Goal: Task Accomplishment & Management: Manage account settings

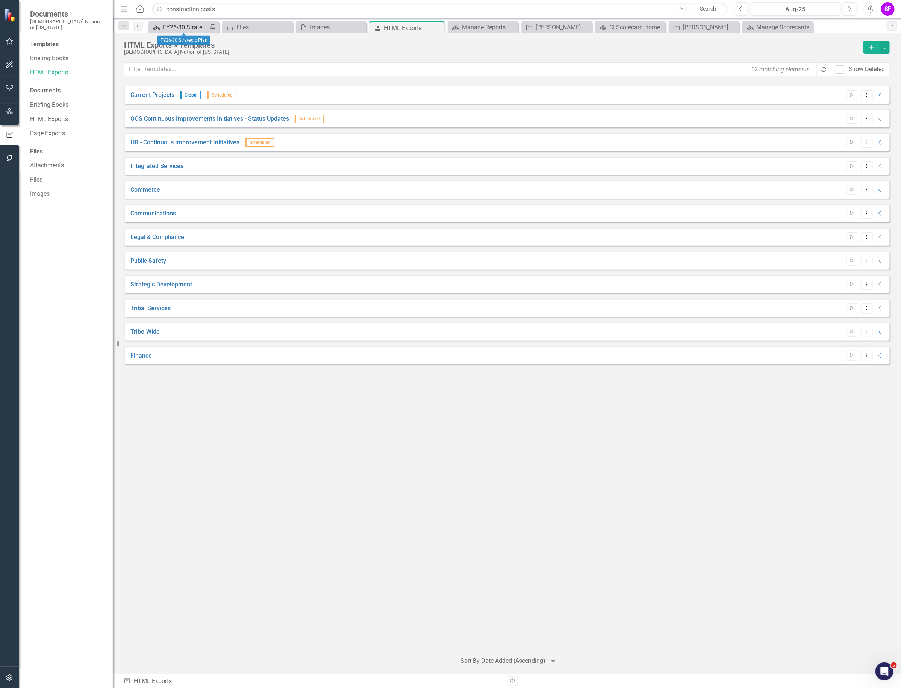
click at [185, 26] on div "FY26-30 Strategic Plan" at bounding box center [185, 27] width 45 height 9
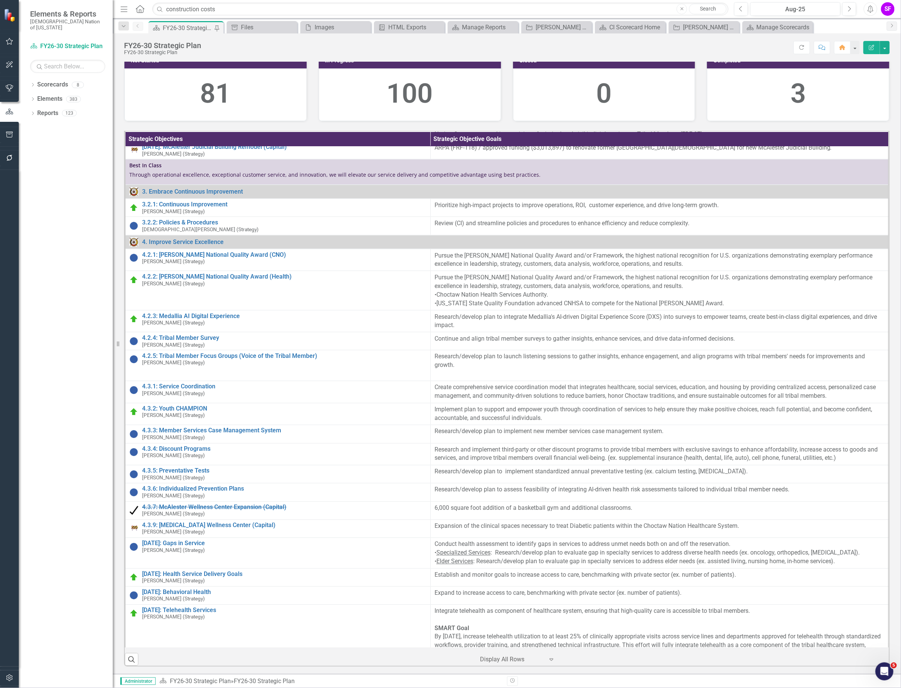
scroll to position [657, 0]
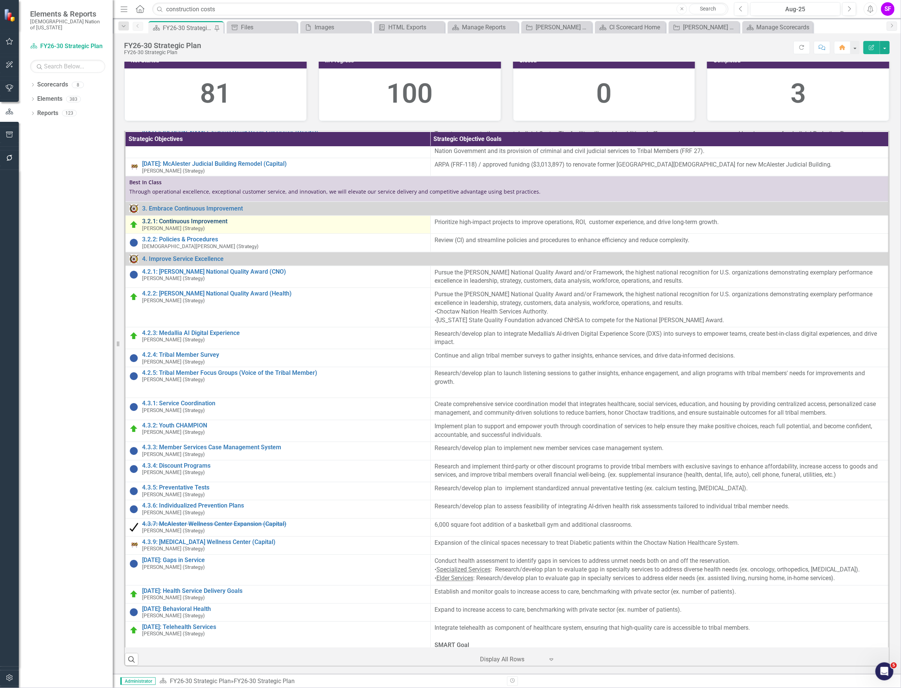
click at [209, 225] on link "3.2.1: Continuous Improvement" at bounding box center [284, 221] width 284 height 7
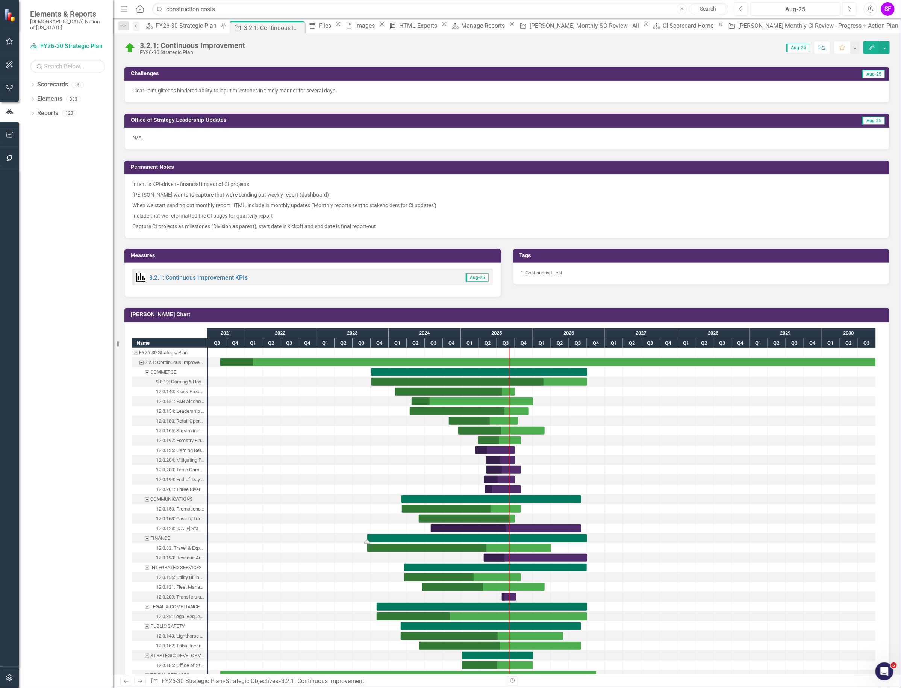
scroll to position [376, 0]
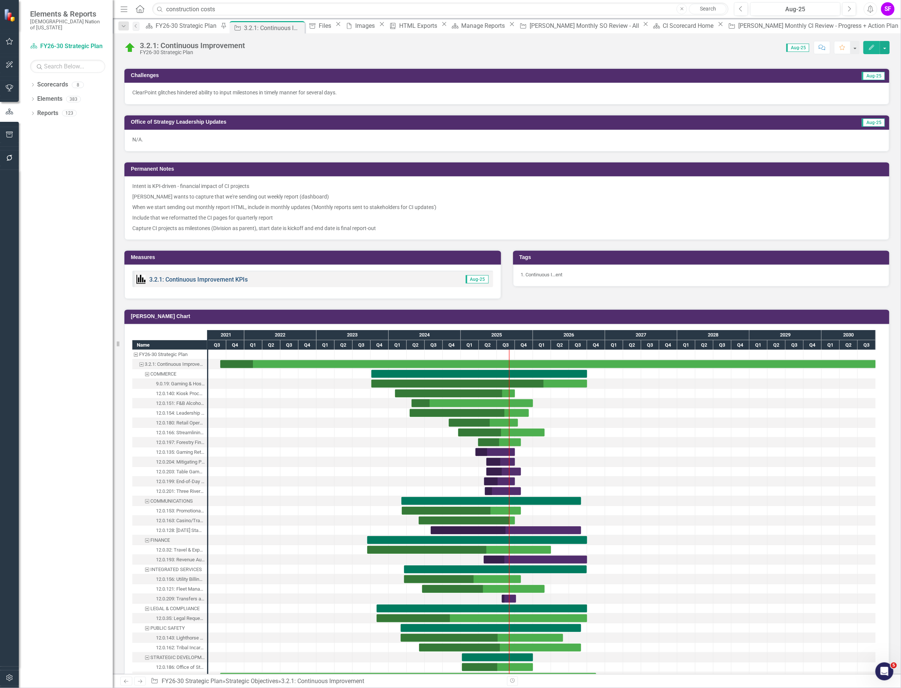
click at [210, 282] on link "3.2.1: Continuous Improvement KPIs" at bounding box center [198, 279] width 98 height 7
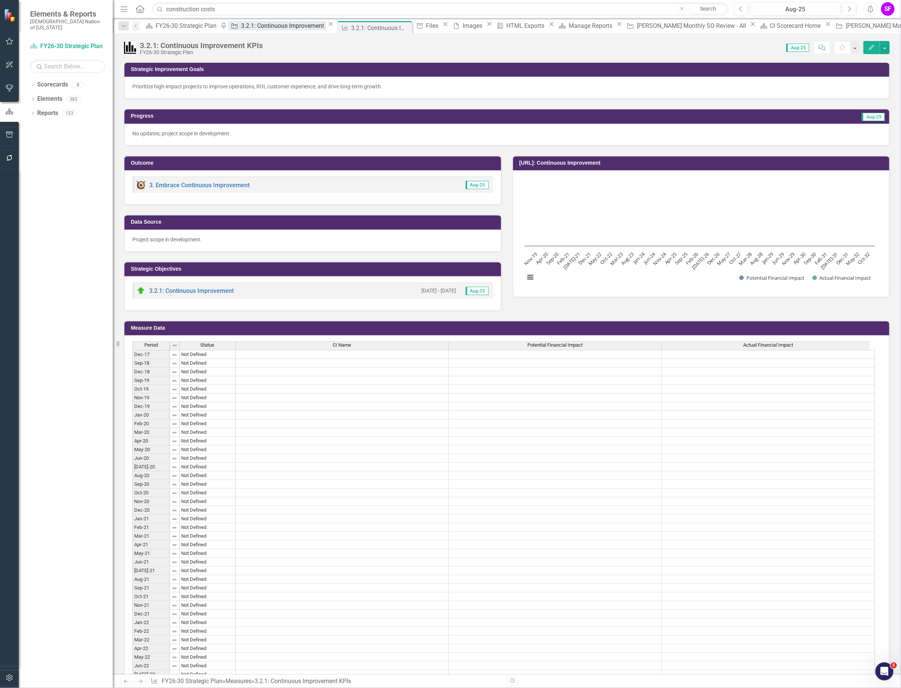
click at [241, 26] on div "3.2.1: Continuous Improvement" at bounding box center [283, 25] width 85 height 9
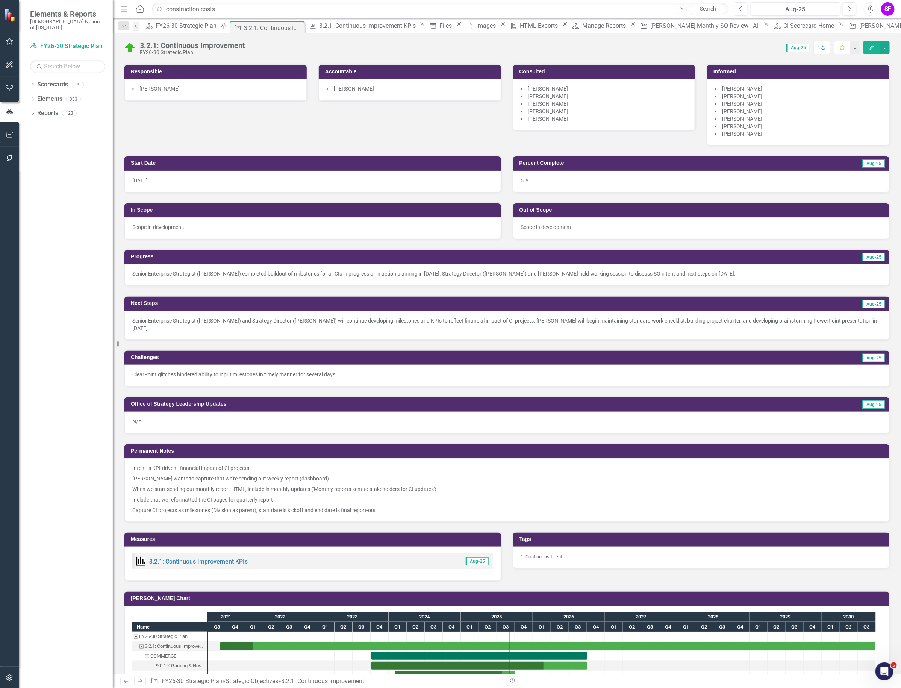
scroll to position [470, 0]
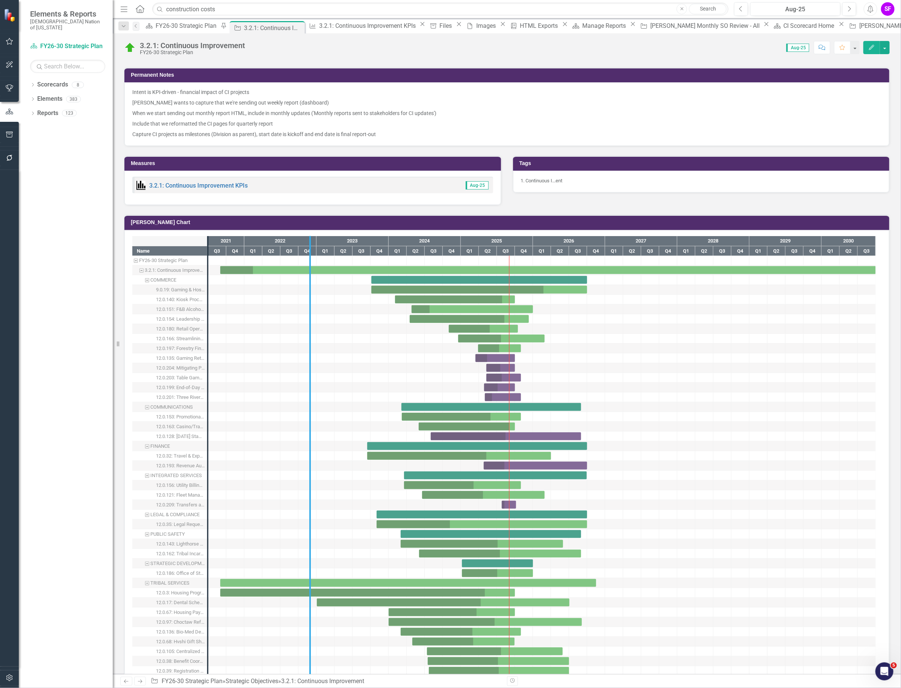
drag, startPoint x: 207, startPoint y: 296, endPoint x: 318, endPoint y: 301, distance: 111.3
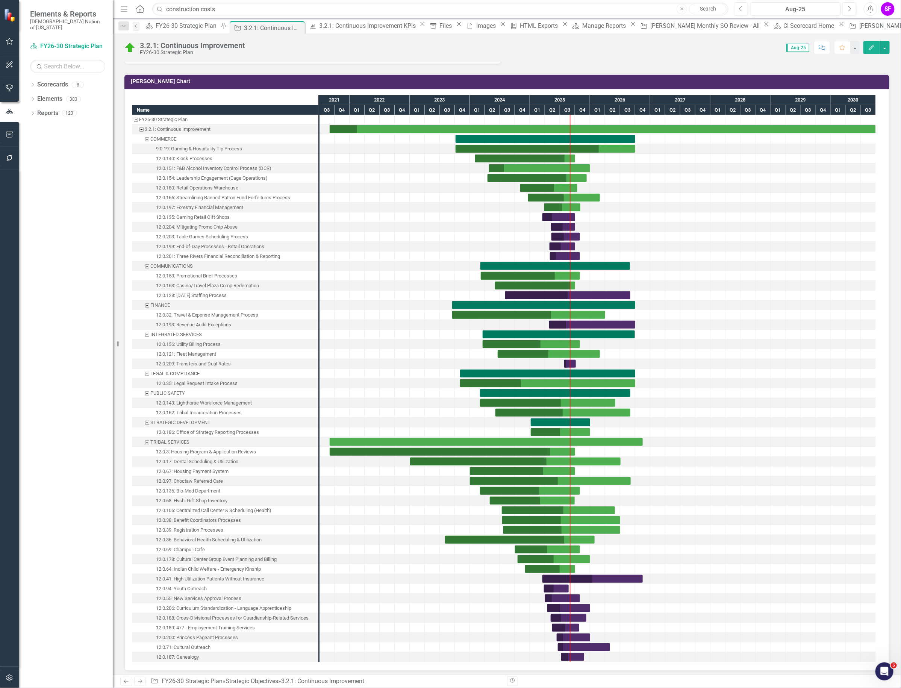
scroll to position [657, 0]
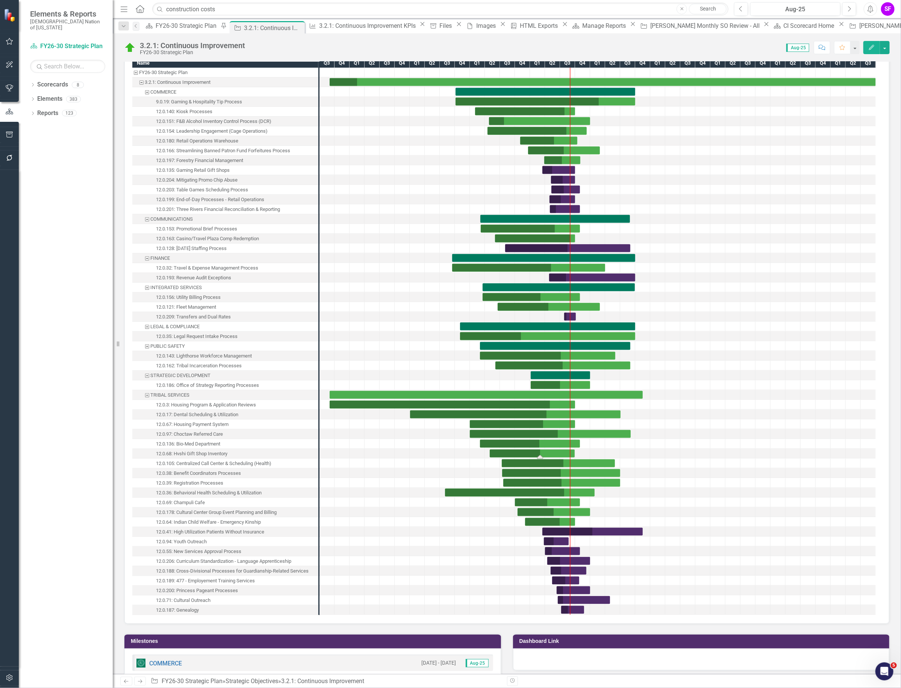
click at [493, 454] on div "Task: Start date: 2024-04-29 End date: 2025-09-28" at bounding box center [532, 453] width 85 height 8
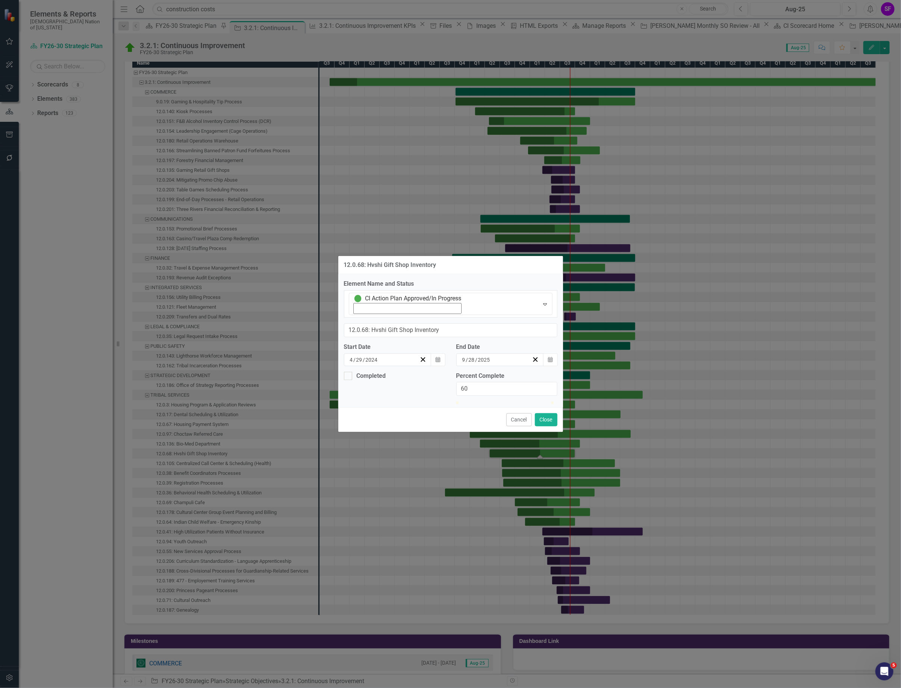
click at [515, 413] on button "Cancel" at bounding box center [519, 419] width 26 height 13
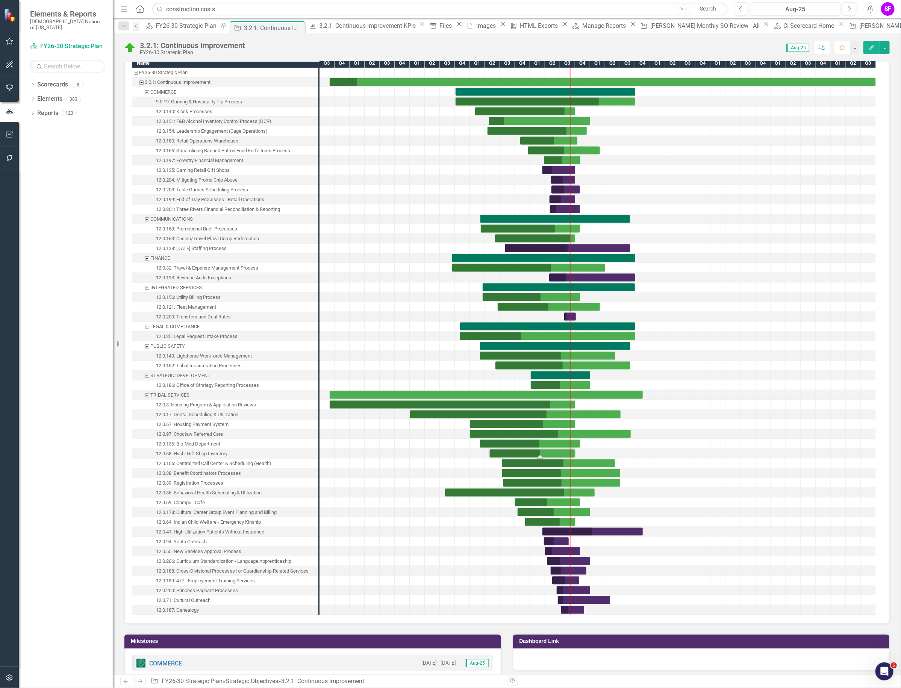
click at [309, 21] on div "Measure 3.2.1: Continuous Improvement KPIs Close" at bounding box center [366, 25] width 121 height 9
click at [319, 26] on div "3.2.1: Continuous Improvement KPIs" at bounding box center [368, 25] width 98 height 9
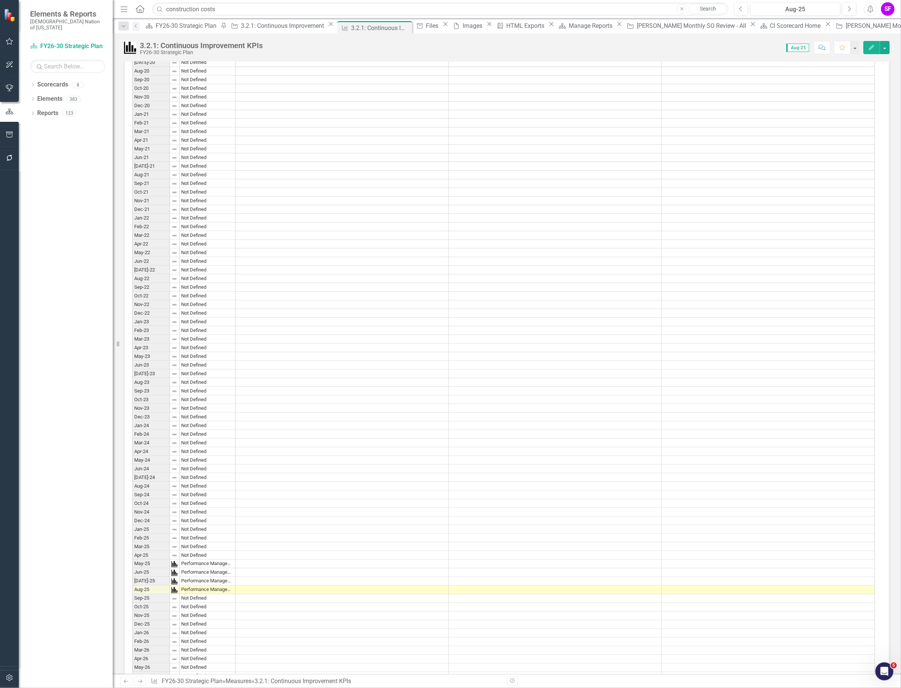
scroll to position [423, 0]
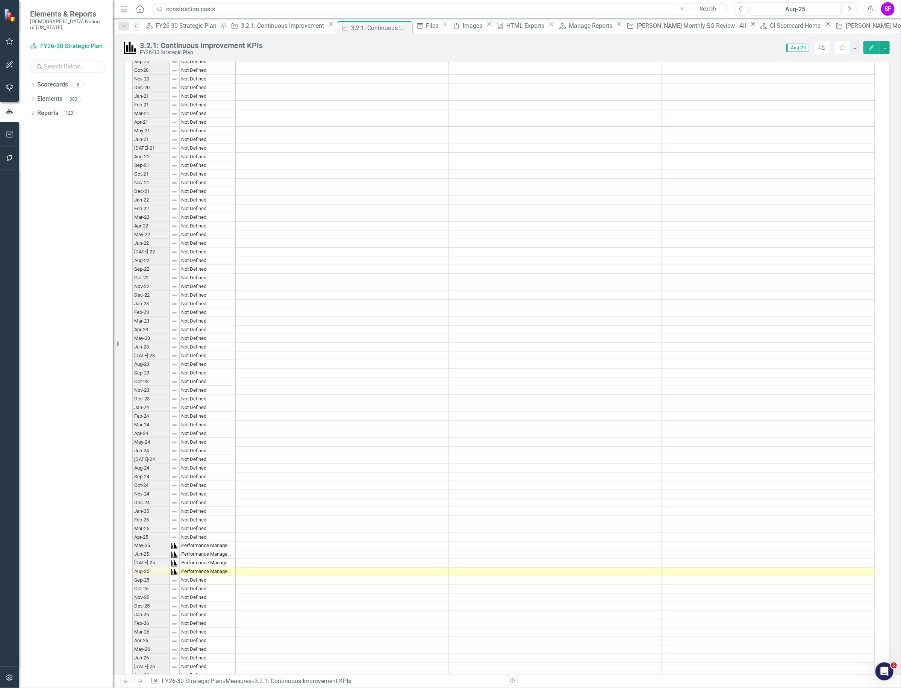
click at [279, 429] on td at bounding box center [342, 433] width 213 height 9
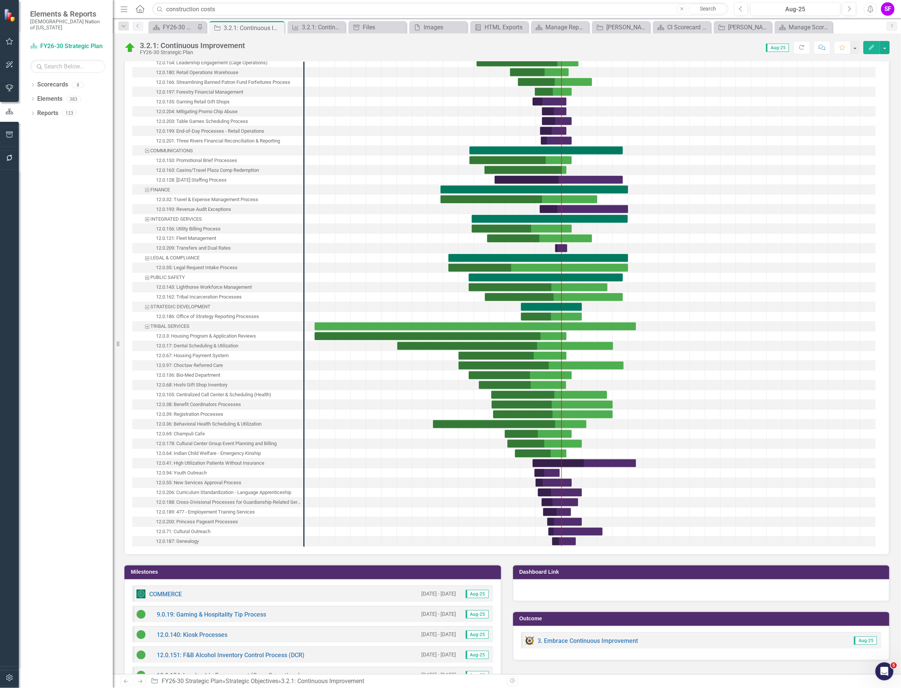
scroll to position [751, 0]
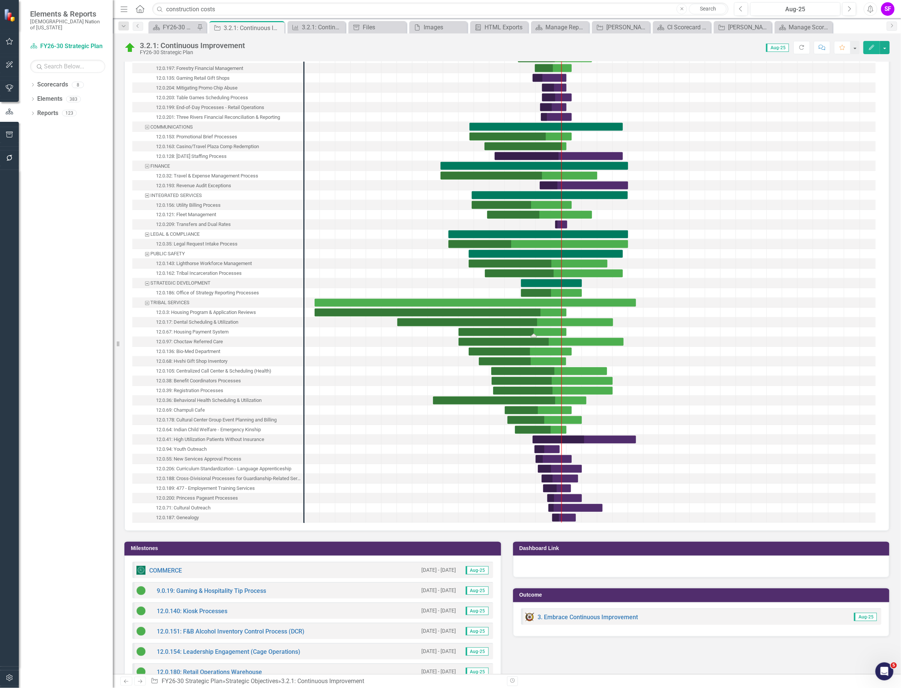
click at [473, 331] on div "Task: Start date: 2024-01-01 End date: 2025-09-30" at bounding box center [512, 332] width 108 height 8
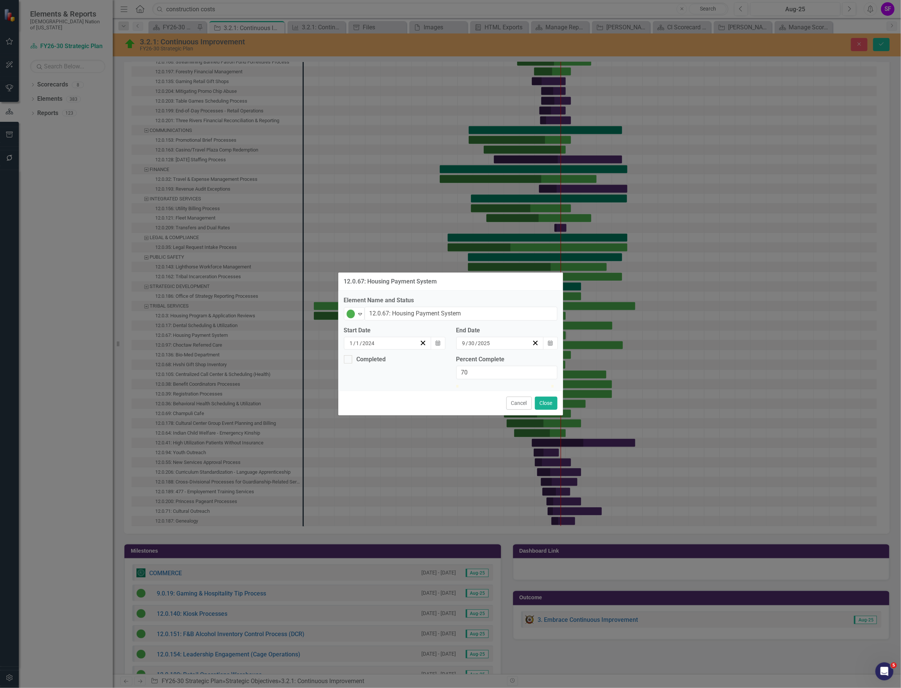
scroll to position [754, 0]
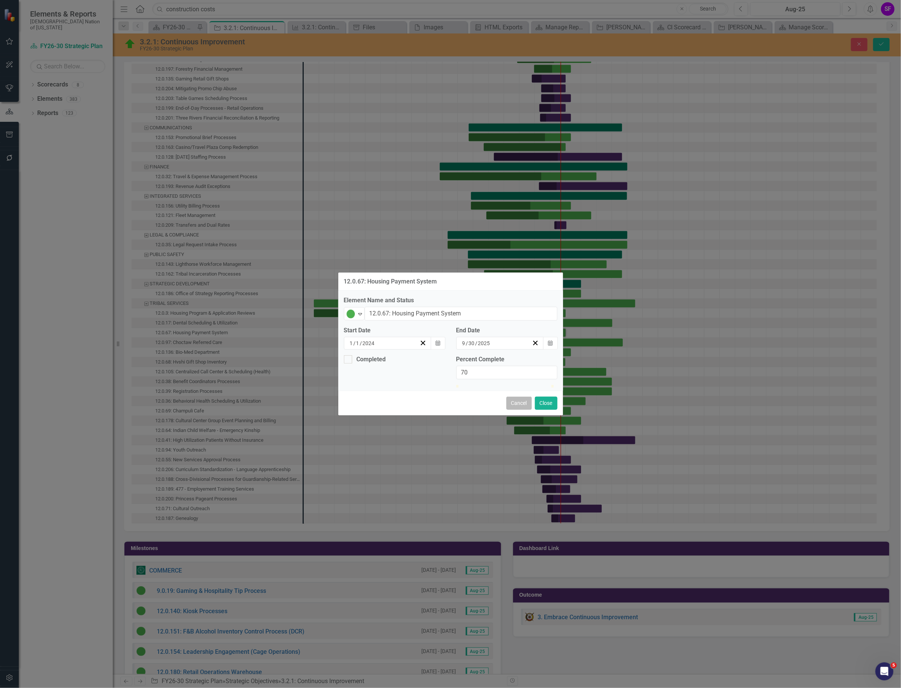
click at [511, 410] on button "Cancel" at bounding box center [519, 402] width 26 height 13
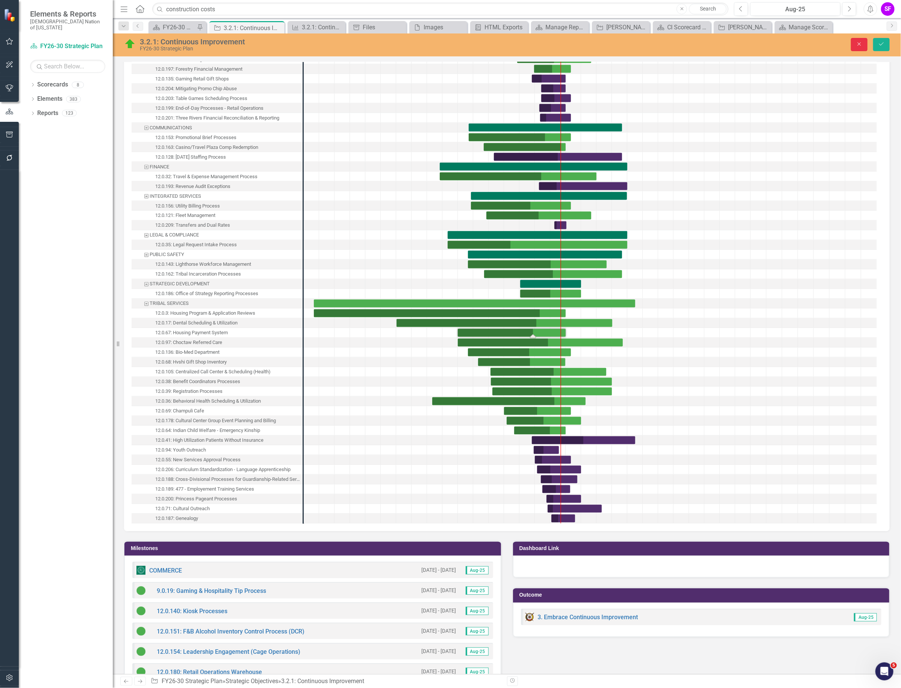
click at [863, 41] on button "Close" at bounding box center [859, 44] width 17 height 13
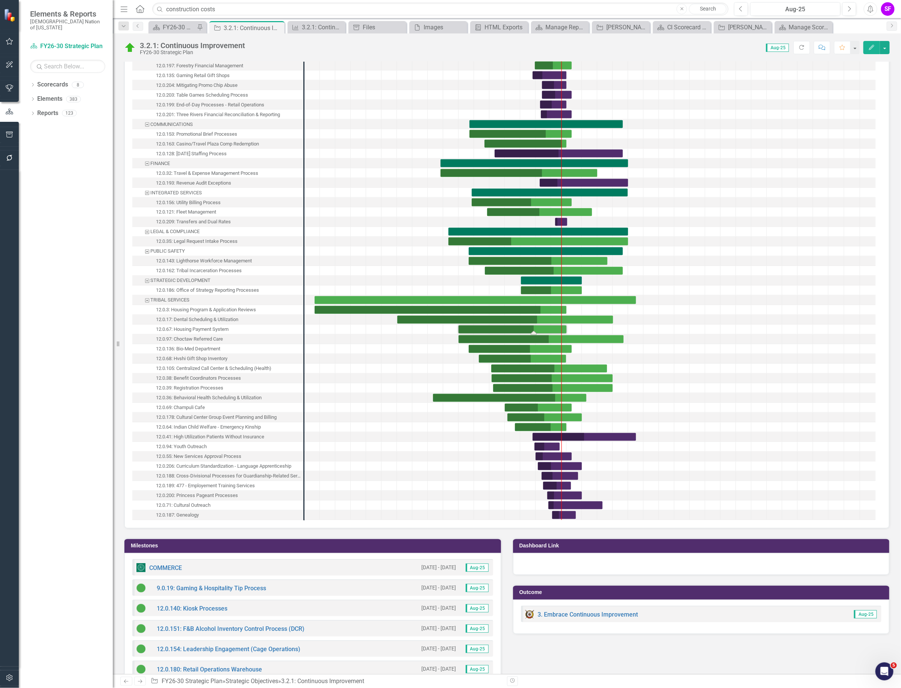
scroll to position [751, 0]
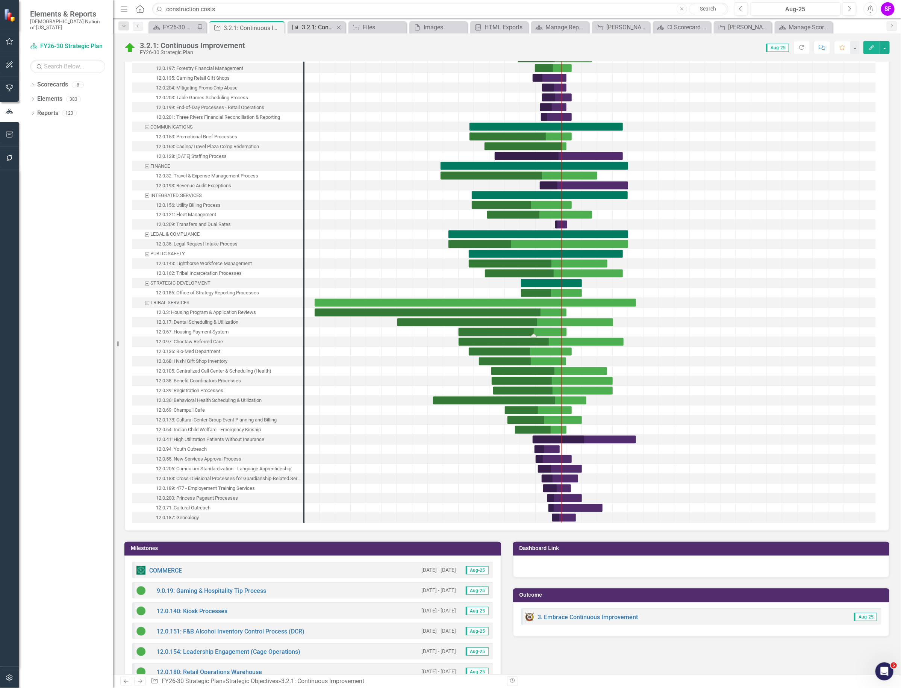
click at [314, 29] on div "3.2.1: Continuous Improvement KPIs" at bounding box center [318, 27] width 32 height 9
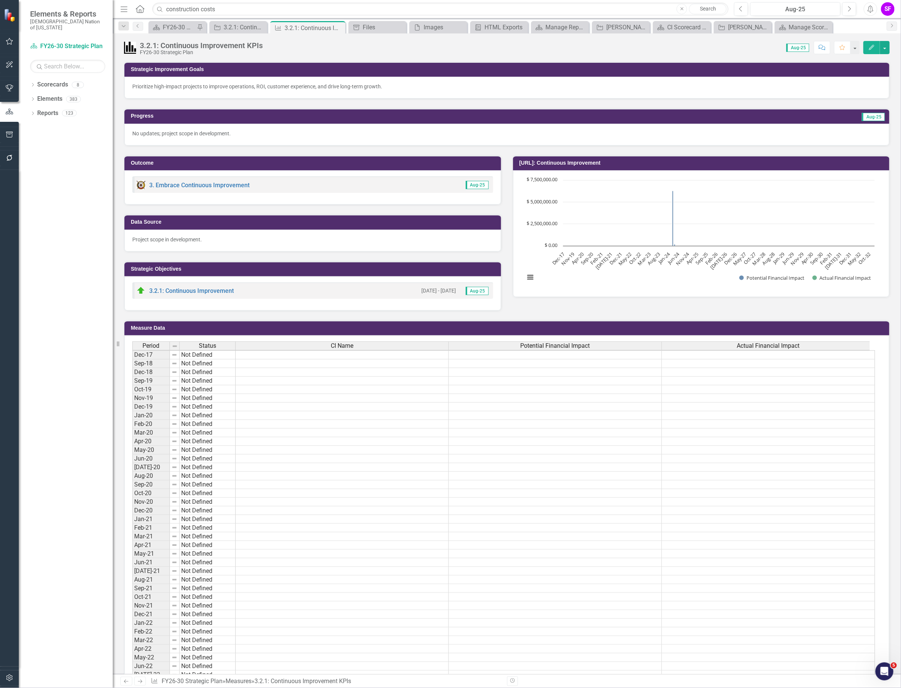
scroll to position [188, 0]
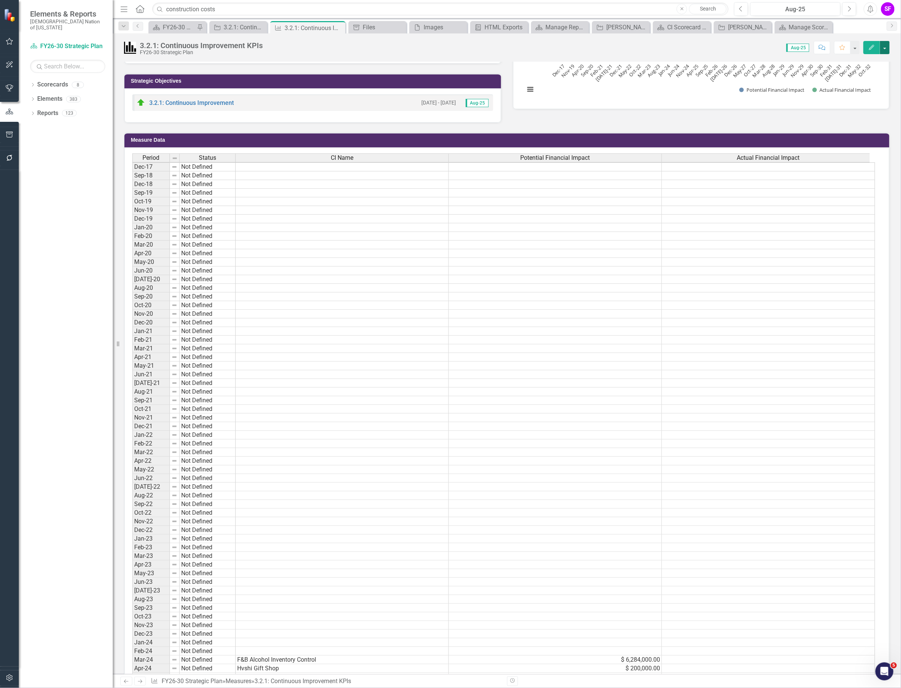
click at [885, 46] on button "button" at bounding box center [885, 47] width 10 height 13
click at [863, 61] on link "Edit Edit Measure" at bounding box center [852, 62] width 73 height 14
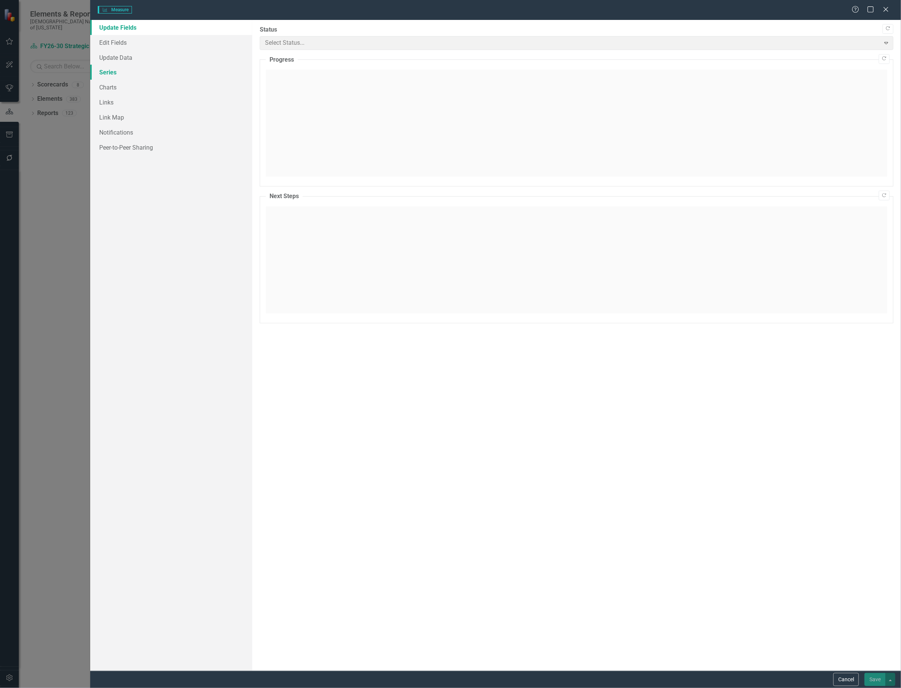
click at [110, 73] on link "Series" at bounding box center [171, 72] width 162 height 15
click at [112, 70] on link "Series" at bounding box center [171, 72] width 162 height 15
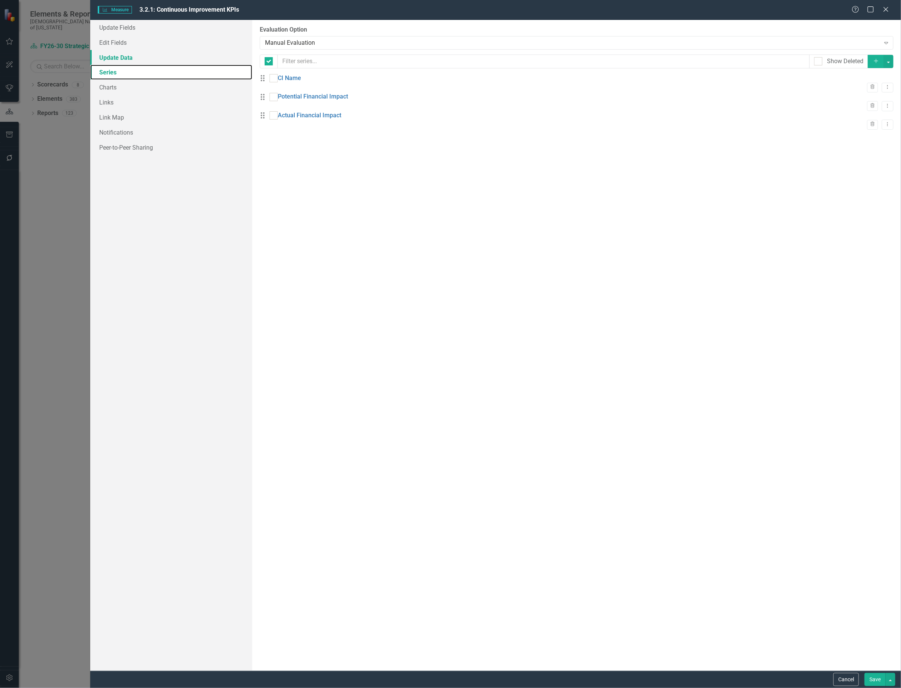
checkbox input "false"
click at [125, 56] on link "Update Data" at bounding box center [171, 57] width 162 height 15
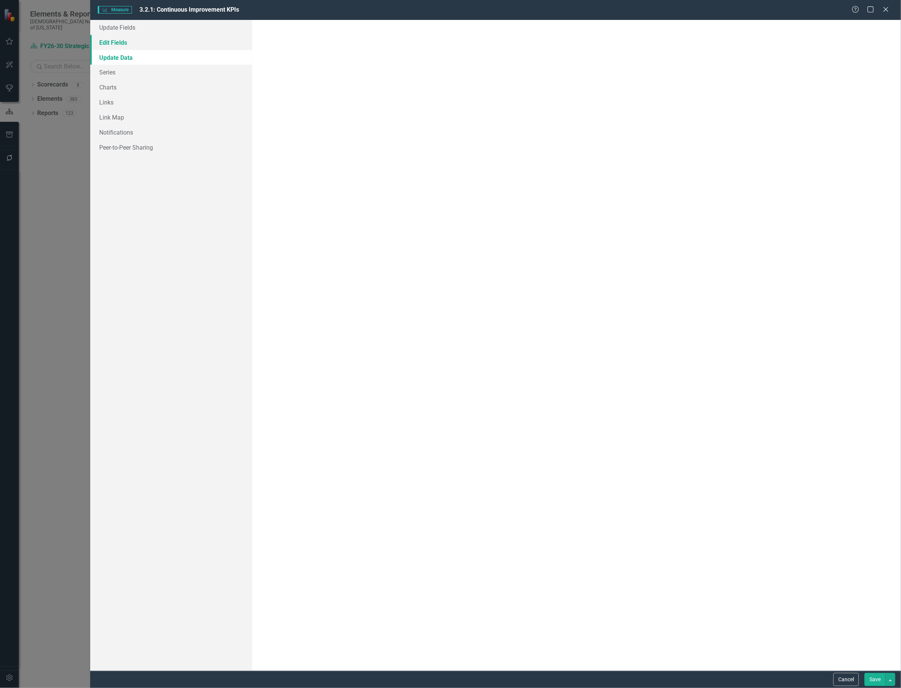
click at [121, 41] on link "Edit Fields" at bounding box center [171, 42] width 162 height 15
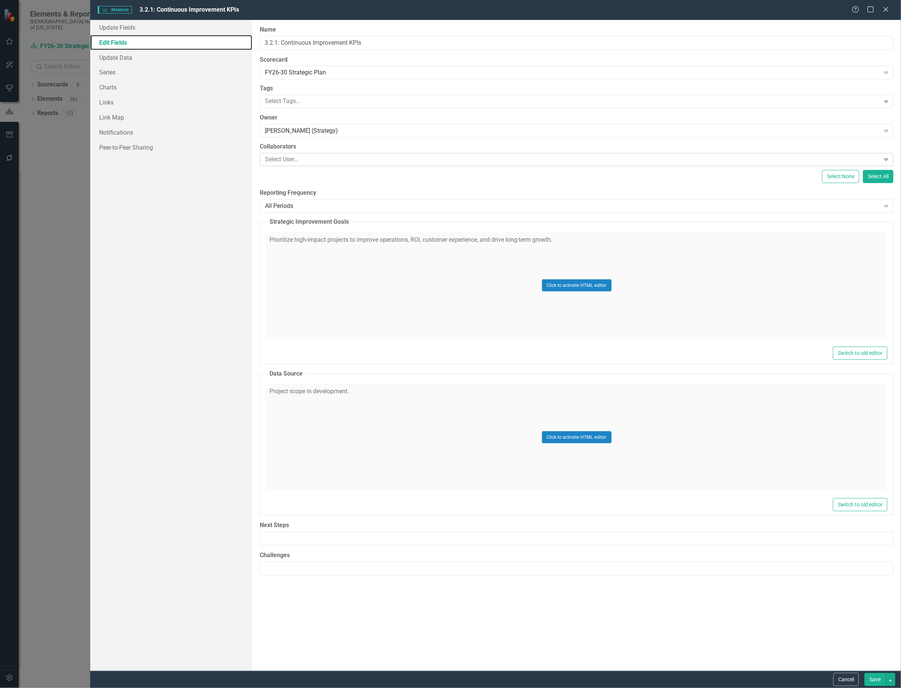
scroll to position [0, 0]
click at [570, 203] on div "All Periods" at bounding box center [572, 205] width 615 height 9
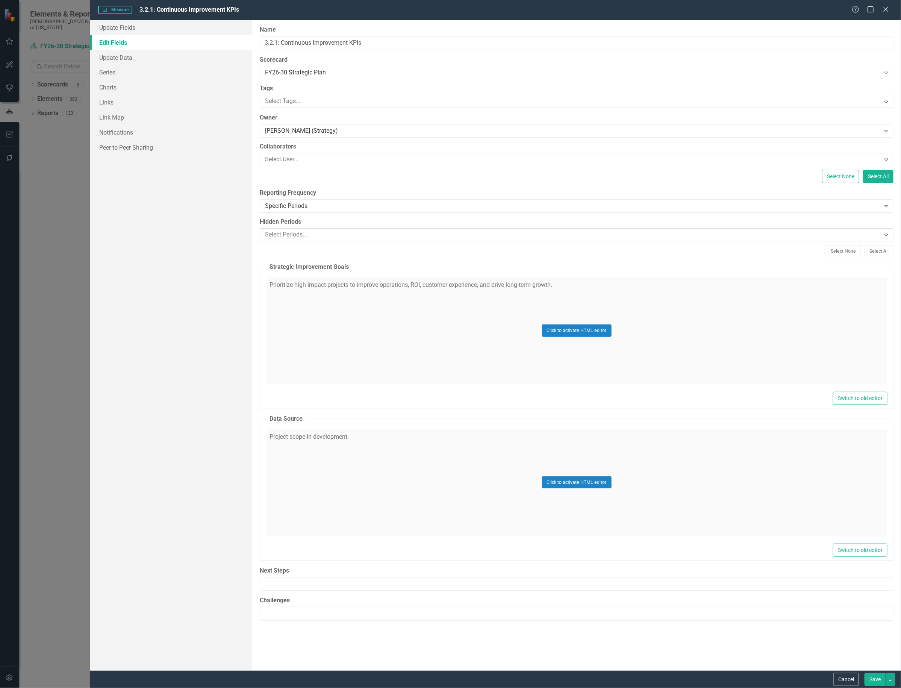
click at [442, 233] on div at bounding box center [571, 235] width 618 height 10
click at [373, 687] on div "Dec-17" at bounding box center [452, 693] width 889 height 9
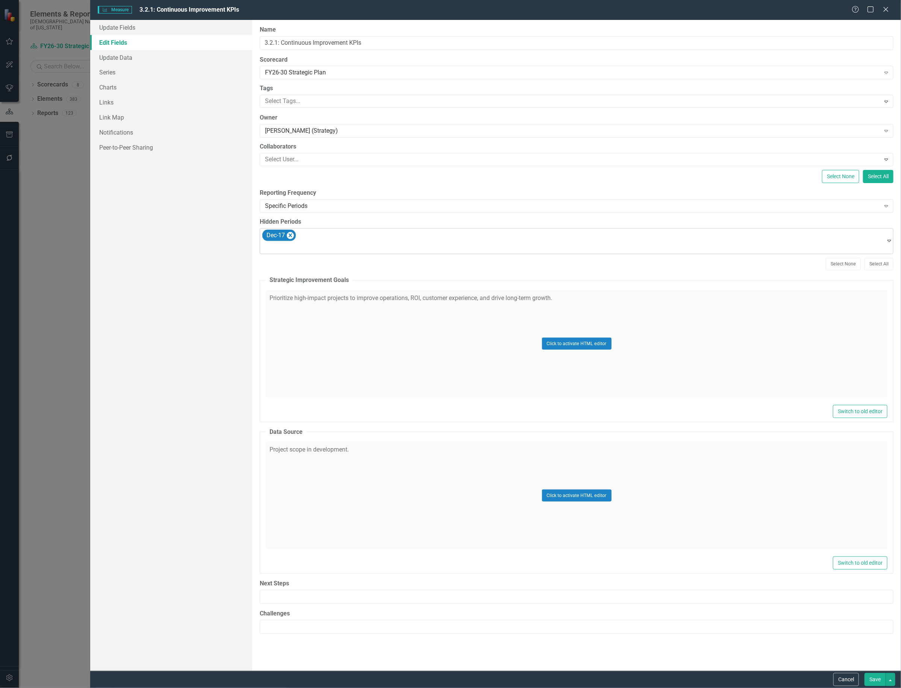
click at [365, 234] on div "Dec-17" at bounding box center [573, 241] width 624 height 26
click at [344, 687] on div "Sep-18" at bounding box center [452, 693] width 889 height 9
click at [348, 243] on div at bounding box center [573, 248] width 622 height 10
click at [342, 687] on div "Dec-18" at bounding box center [452, 693] width 889 height 9
click at [359, 246] on div at bounding box center [573, 248] width 622 height 10
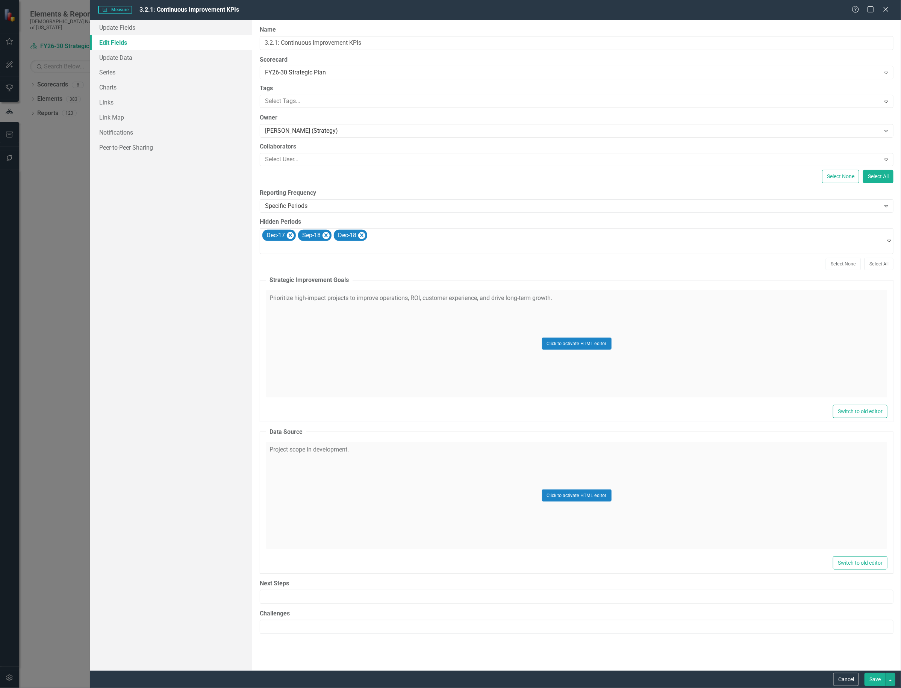
click at [354, 687] on div "Sep-19" at bounding box center [452, 693] width 889 height 9
click at [361, 250] on div at bounding box center [573, 248] width 622 height 10
click at [354, 687] on div "Oct-19" at bounding box center [452, 693] width 889 height 9
click at [358, 250] on div at bounding box center [573, 248] width 622 height 10
click at [354, 687] on div "Nov-19" at bounding box center [450, 694] width 901 height 12
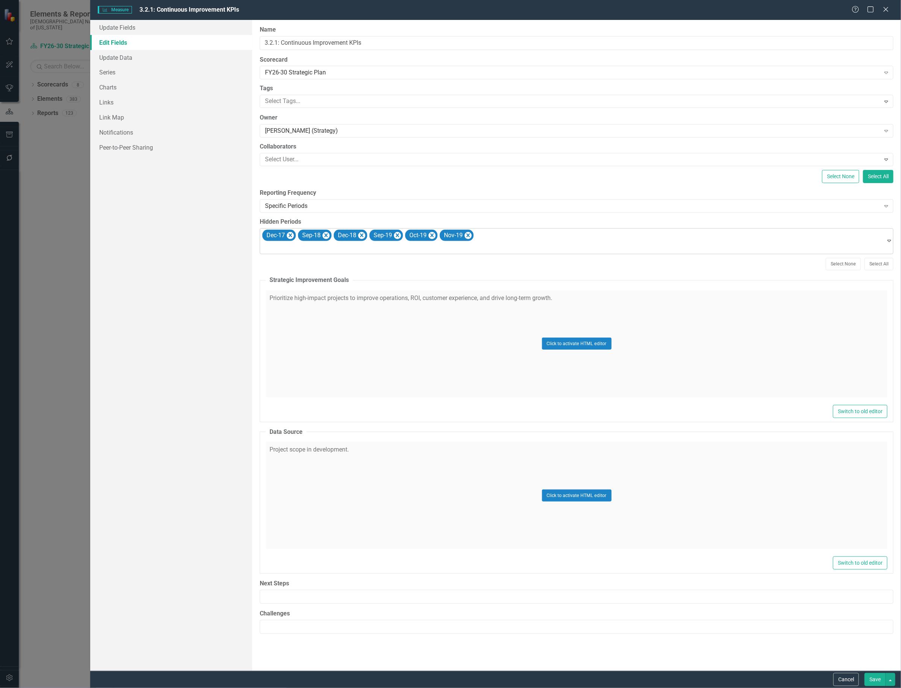
click at [355, 250] on div at bounding box center [573, 248] width 622 height 10
click at [350, 687] on div "Dec-19" at bounding box center [452, 693] width 889 height 9
click at [355, 249] on div at bounding box center [573, 248] width 622 height 10
click at [350, 687] on div "Jan-20" at bounding box center [452, 693] width 889 height 9
click at [354, 250] on div at bounding box center [573, 248] width 622 height 10
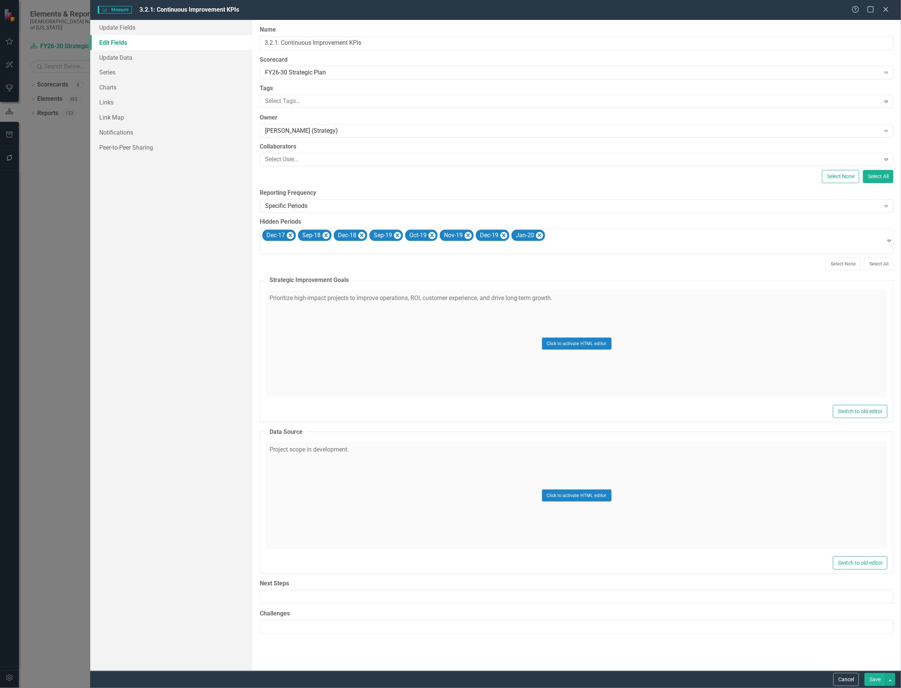
click at [349, 687] on div "Feb-20" at bounding box center [452, 693] width 889 height 9
click at [350, 249] on div at bounding box center [573, 248] width 622 height 10
click at [346, 687] on div "Mar-20" at bounding box center [452, 693] width 889 height 9
click at [346, 250] on div at bounding box center [573, 248] width 622 height 10
click at [342, 687] on div "Apr-20" at bounding box center [450, 694] width 901 height 12
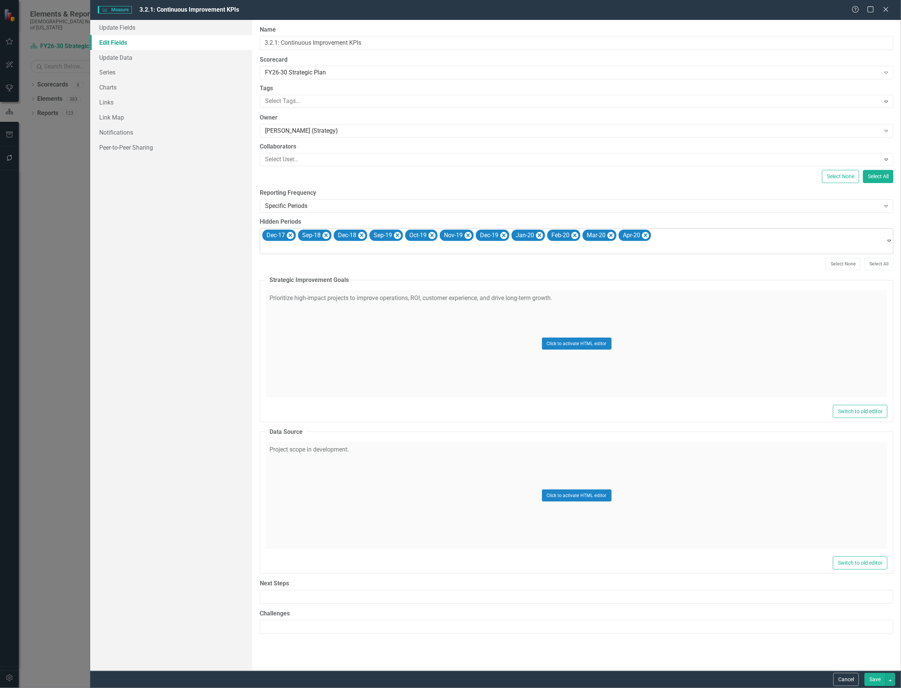
click at [344, 250] on div at bounding box center [573, 248] width 622 height 10
click at [339, 687] on div "May-20" at bounding box center [452, 693] width 889 height 9
click at [341, 252] on div at bounding box center [573, 248] width 622 height 10
click at [339, 687] on div "Jun-20" at bounding box center [452, 693] width 889 height 9
click at [344, 249] on div at bounding box center [573, 248] width 622 height 10
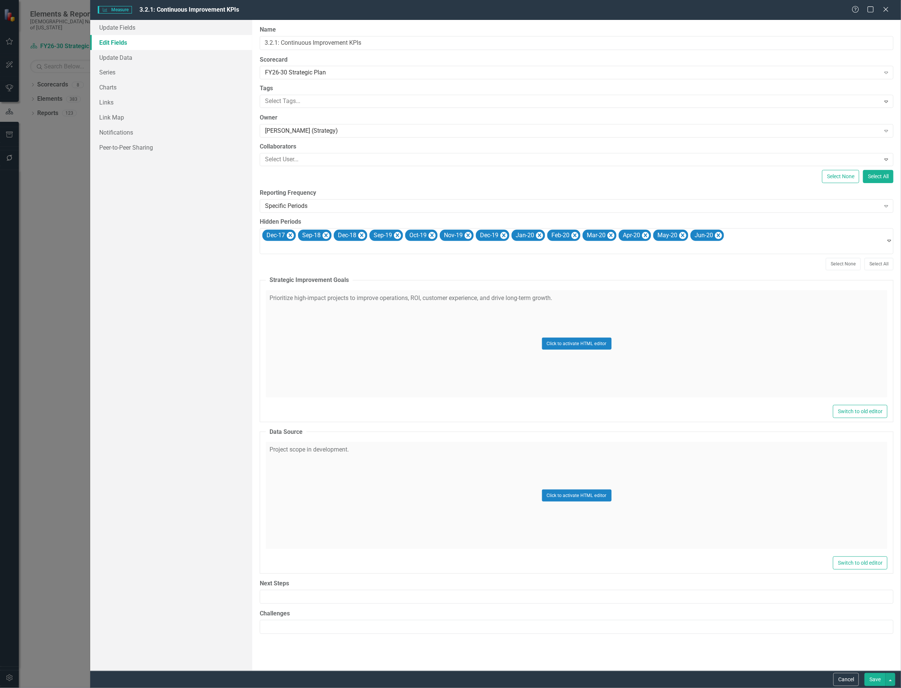
click at [339, 687] on div "Jul-20" at bounding box center [452, 693] width 889 height 9
click at [344, 250] on div at bounding box center [573, 248] width 622 height 10
click at [338, 687] on div "Aug-20" at bounding box center [452, 693] width 889 height 9
click at [342, 248] on div at bounding box center [573, 248] width 622 height 10
click at [337, 687] on div "Sep-20" at bounding box center [452, 693] width 889 height 9
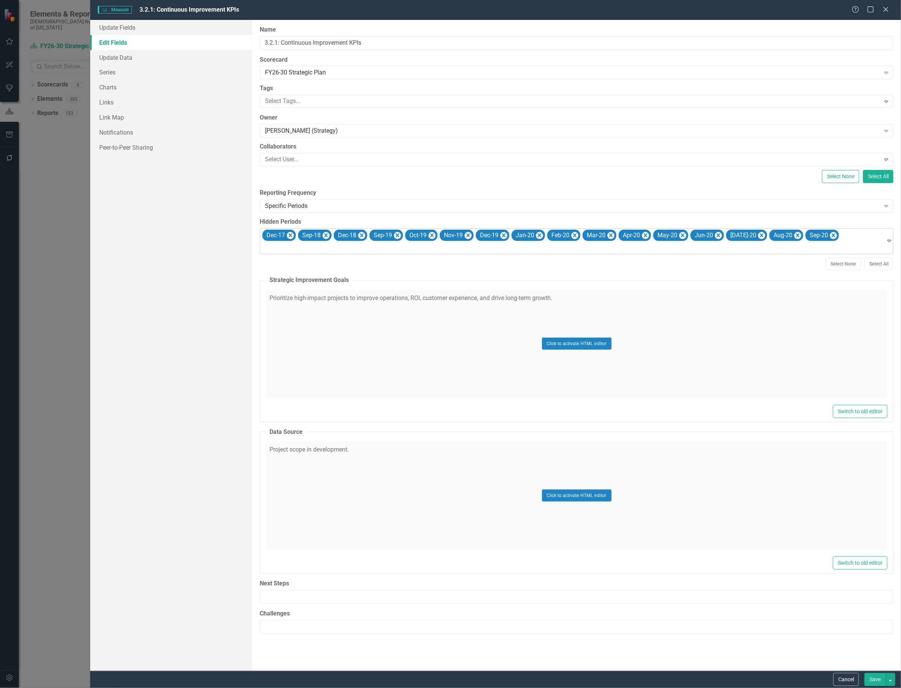
click at [343, 250] on div at bounding box center [573, 248] width 622 height 10
click at [340, 687] on div "Oct-20" at bounding box center [452, 693] width 889 height 9
click at [346, 250] on div at bounding box center [573, 248] width 622 height 10
click at [343, 687] on div "Nov-20" at bounding box center [452, 693] width 889 height 9
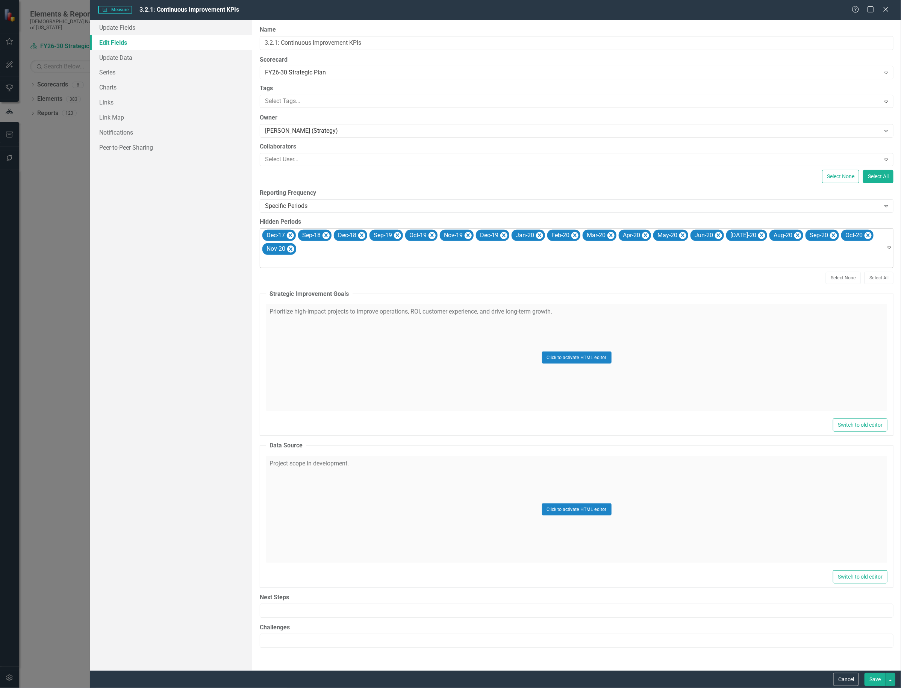
click at [350, 250] on div "Dec-17 Sep-18 Dec-18 Sep-19 Oct-19 Nov-19 Dec-19 Jan-20 Feb-20 Mar-20 Apr-20 Ma…" at bounding box center [573, 247] width 624 height 39
click at [339, 687] on div "Dec-20" at bounding box center [452, 693] width 889 height 9
click at [350, 256] on div "Dec-17 Sep-18 Dec-18 Sep-19 Oct-19 Nov-19 Dec-19 Jan-20 Feb-20 Mar-20 Apr-20 Ma…" at bounding box center [573, 247] width 624 height 39
click at [349, 687] on div "Jan-21" at bounding box center [452, 693] width 889 height 9
click at [361, 264] on div at bounding box center [573, 262] width 622 height 10
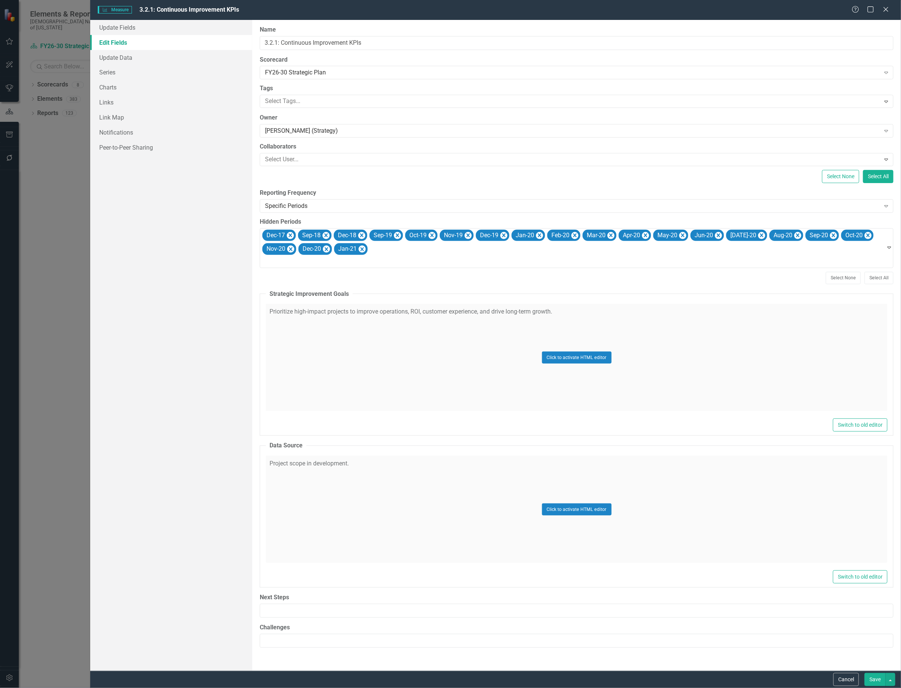
click at [358, 687] on div "Feb-21" at bounding box center [452, 693] width 889 height 9
click at [370, 264] on div at bounding box center [573, 262] width 622 height 10
click at [369, 687] on div "Mar-21" at bounding box center [452, 693] width 889 height 9
click at [376, 264] on div at bounding box center [573, 262] width 622 height 10
click at [373, 687] on div "Apr-21" at bounding box center [452, 693] width 889 height 9
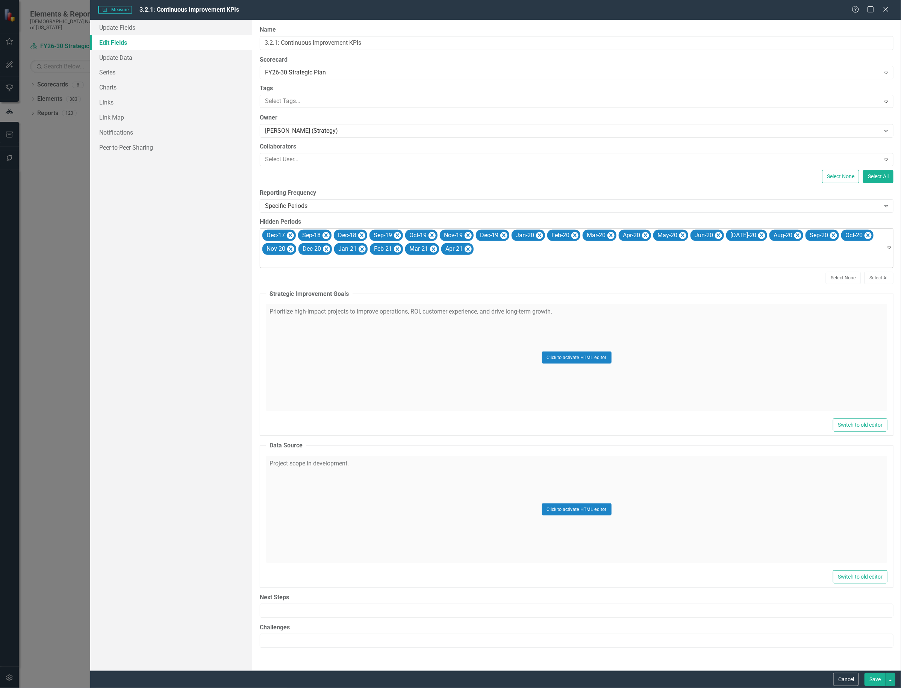
click at [381, 262] on div at bounding box center [573, 262] width 622 height 10
click at [379, 687] on div "May-21" at bounding box center [450, 694] width 901 height 12
click at [384, 260] on div at bounding box center [573, 262] width 622 height 10
click at [380, 687] on div "Jun-21" at bounding box center [450, 694] width 901 height 12
click at [386, 261] on div at bounding box center [573, 262] width 622 height 10
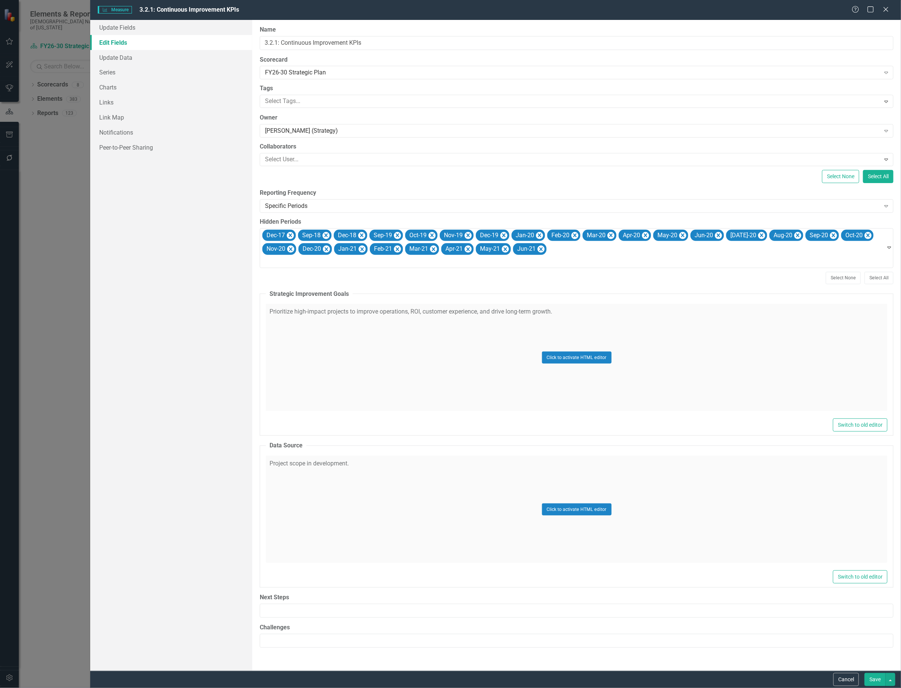
click at [380, 687] on div "Jul-21" at bounding box center [452, 693] width 889 height 9
click at [387, 262] on div at bounding box center [573, 262] width 622 height 10
click at [382, 687] on div "Aug-21" at bounding box center [452, 693] width 889 height 9
click at [389, 264] on div at bounding box center [573, 262] width 622 height 10
click at [383, 687] on div "Sep-21" at bounding box center [452, 693] width 889 height 9
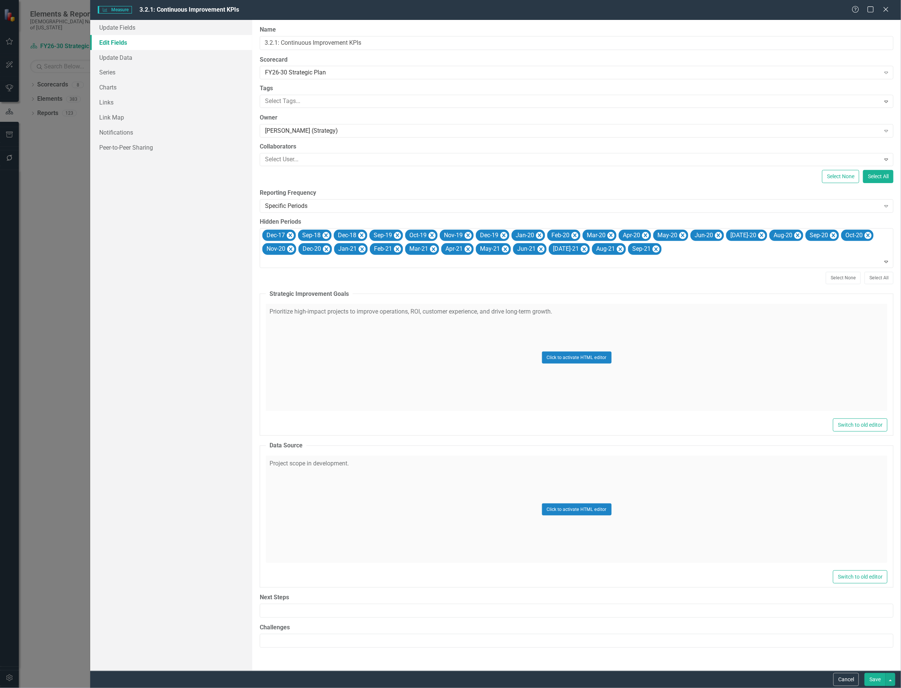
click at [876, 673] on button "Save" at bounding box center [874, 679] width 21 height 13
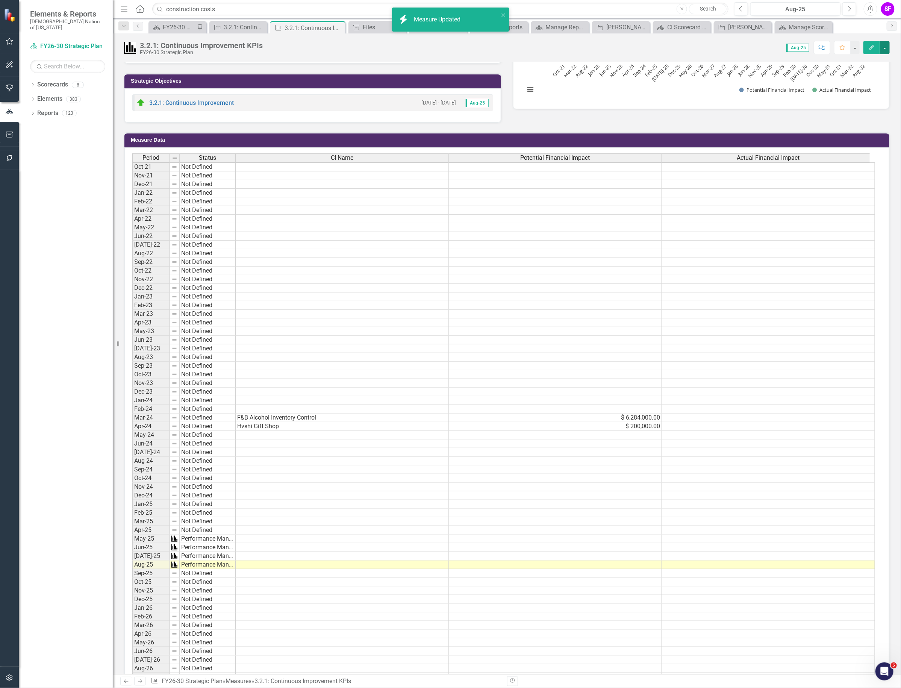
scroll to position [12, 0]
click at [257, 396] on td at bounding box center [342, 400] width 213 height 9
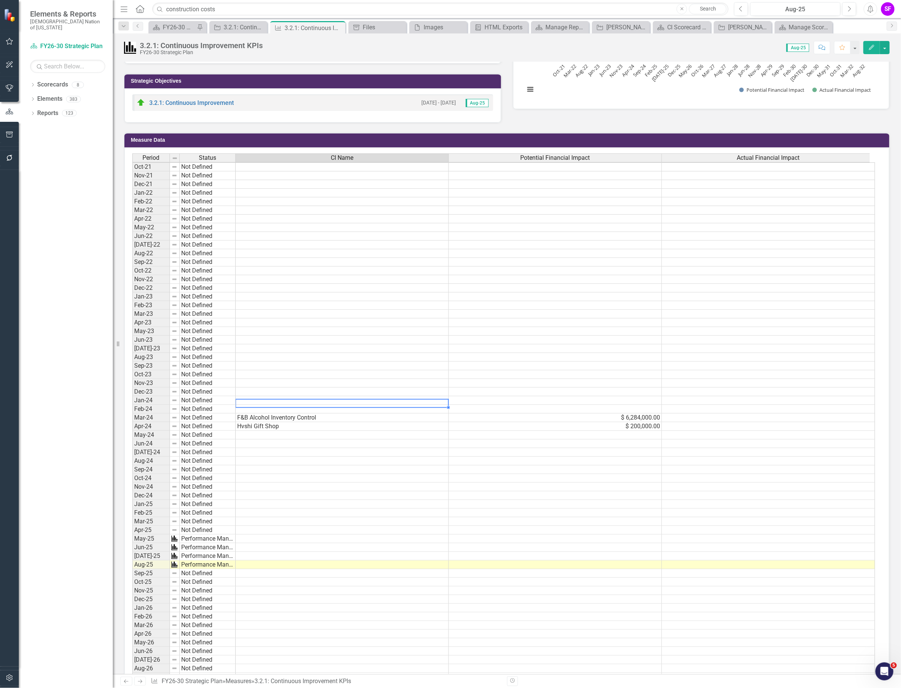
click at [258, 396] on td at bounding box center [342, 400] width 213 height 9
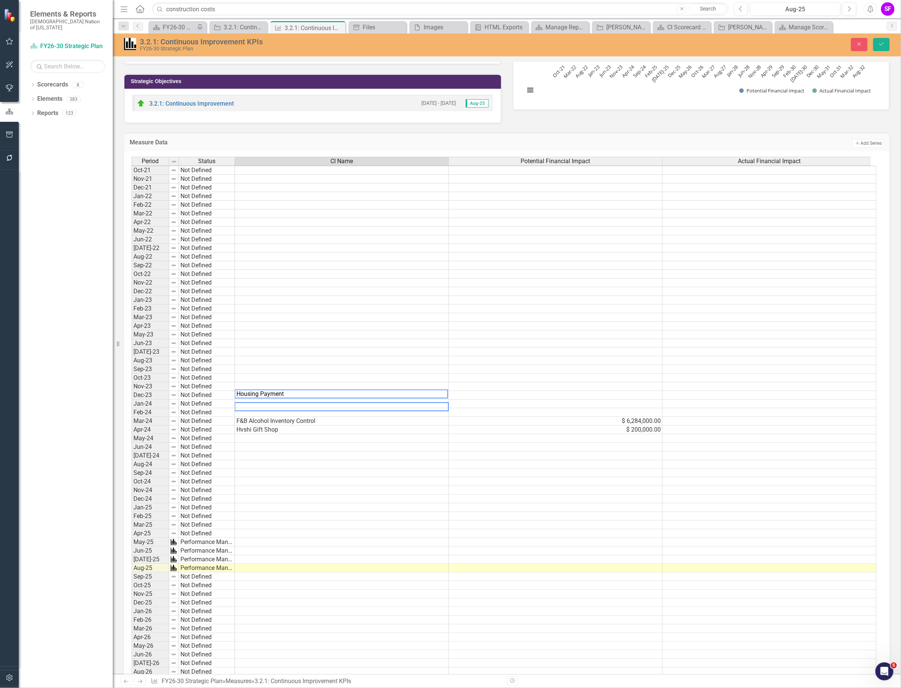
type textarea "Housing Payments"
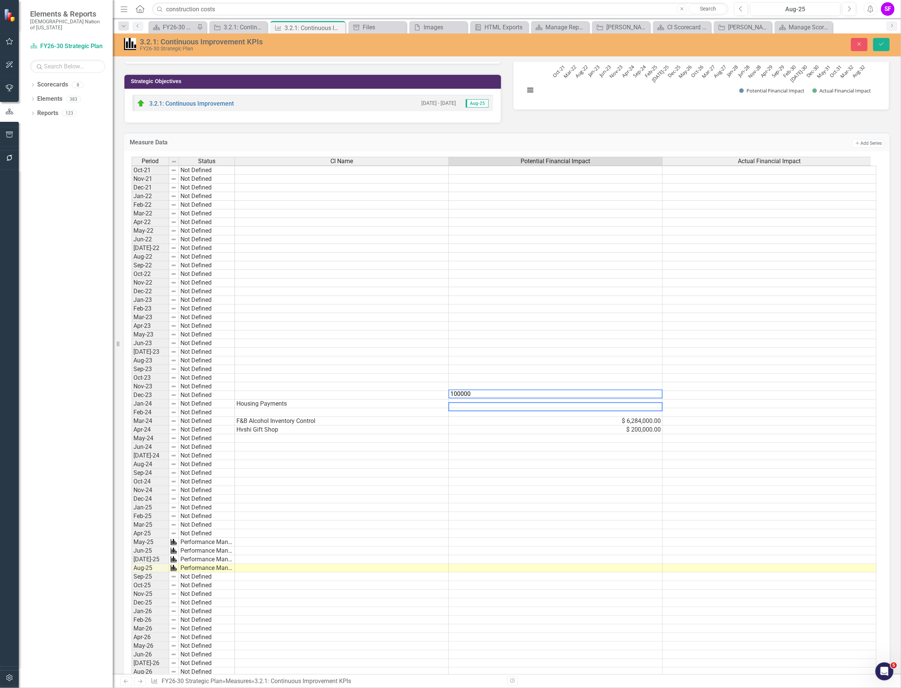
type textarea "100000"
click at [269, 408] on td at bounding box center [342, 412] width 214 height 9
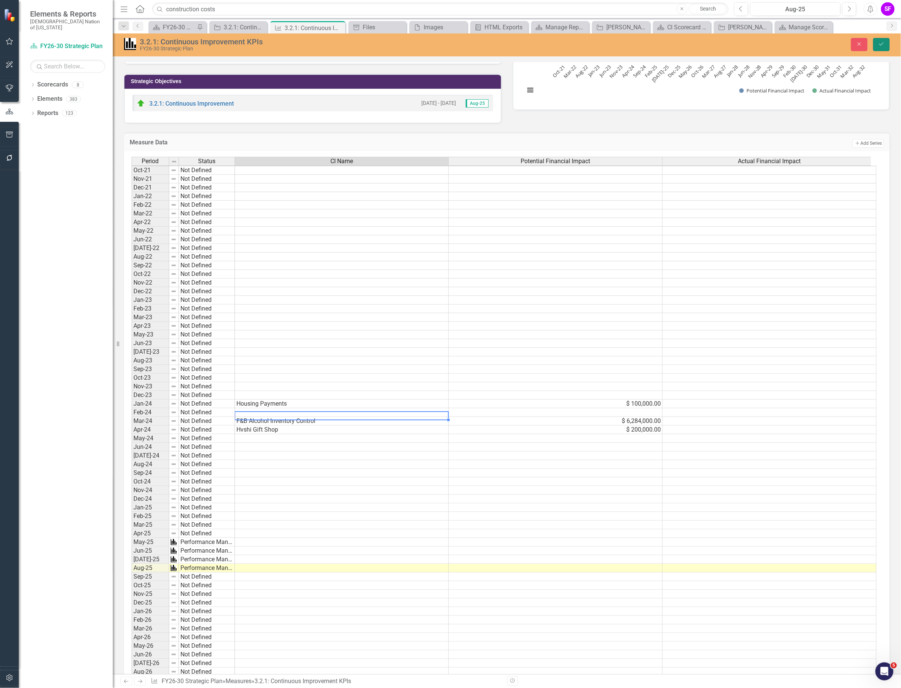
click at [878, 47] on button "Save" at bounding box center [881, 44] width 17 height 13
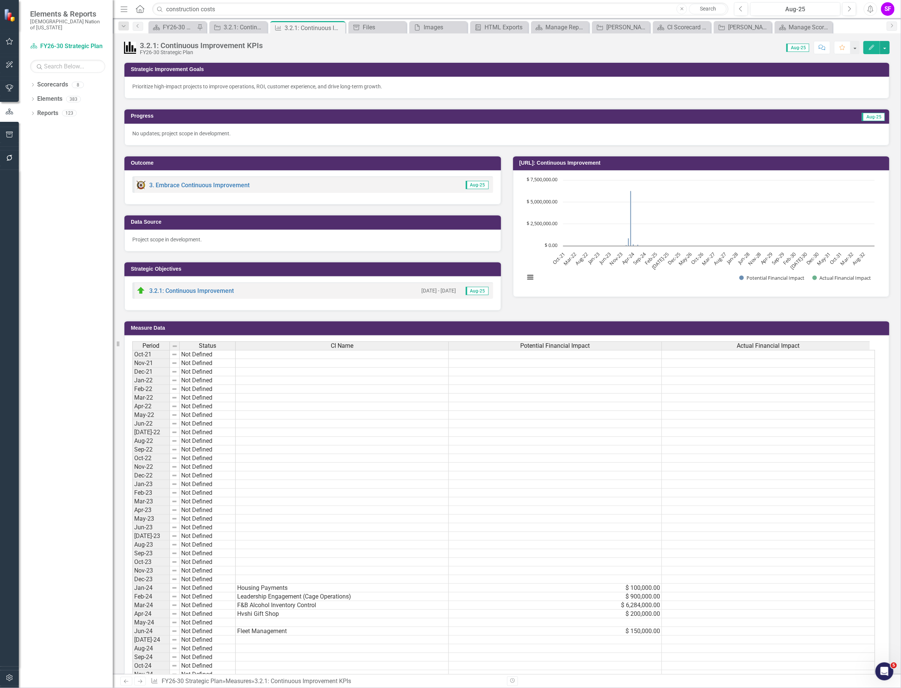
scroll to position [141, 0]
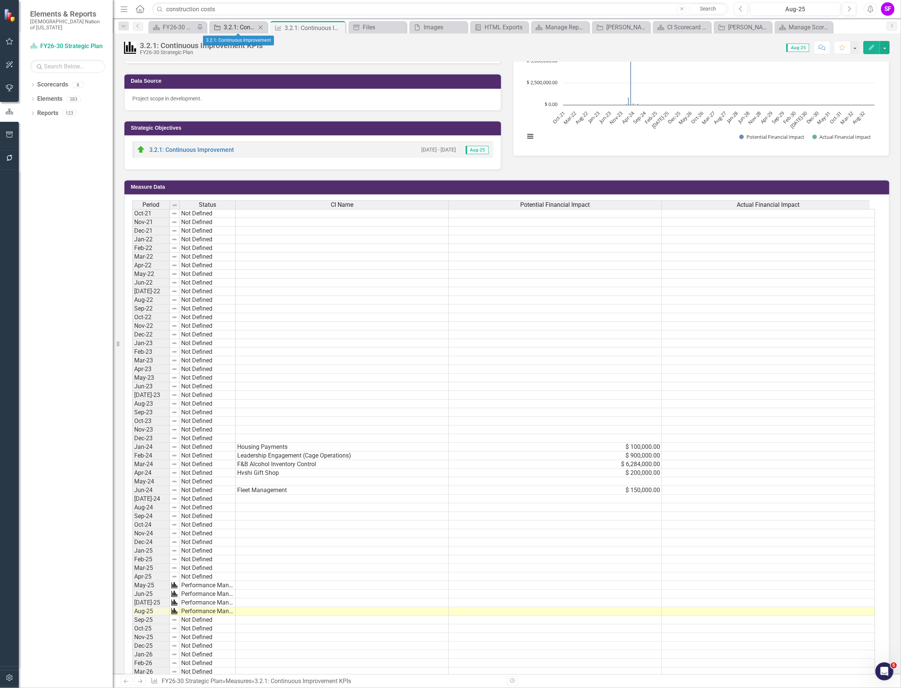
click at [228, 25] on div "3.2.1: Continuous Improvement" at bounding box center [240, 27] width 32 height 9
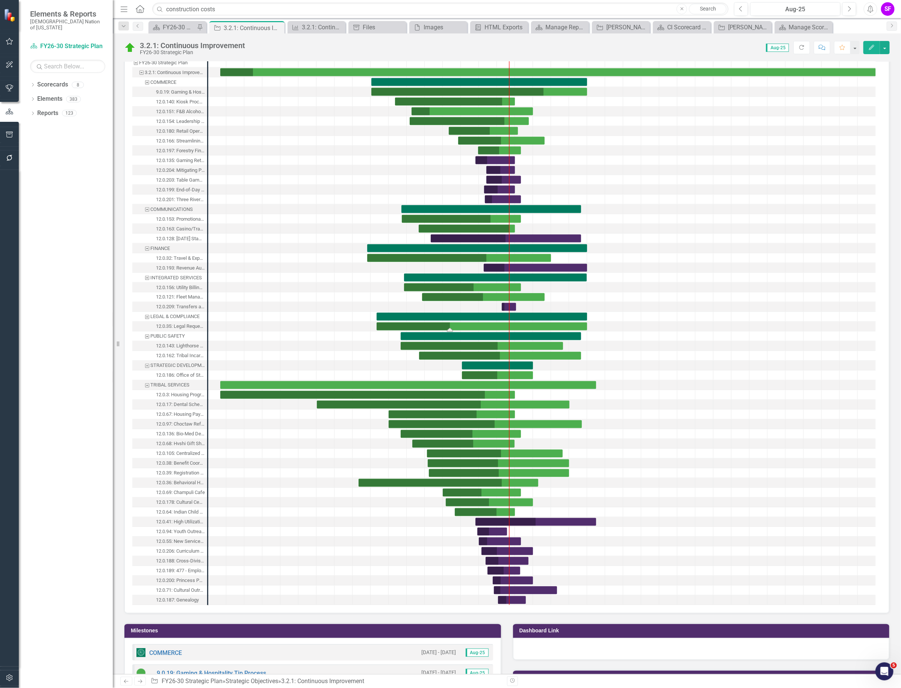
scroll to position [704, 0]
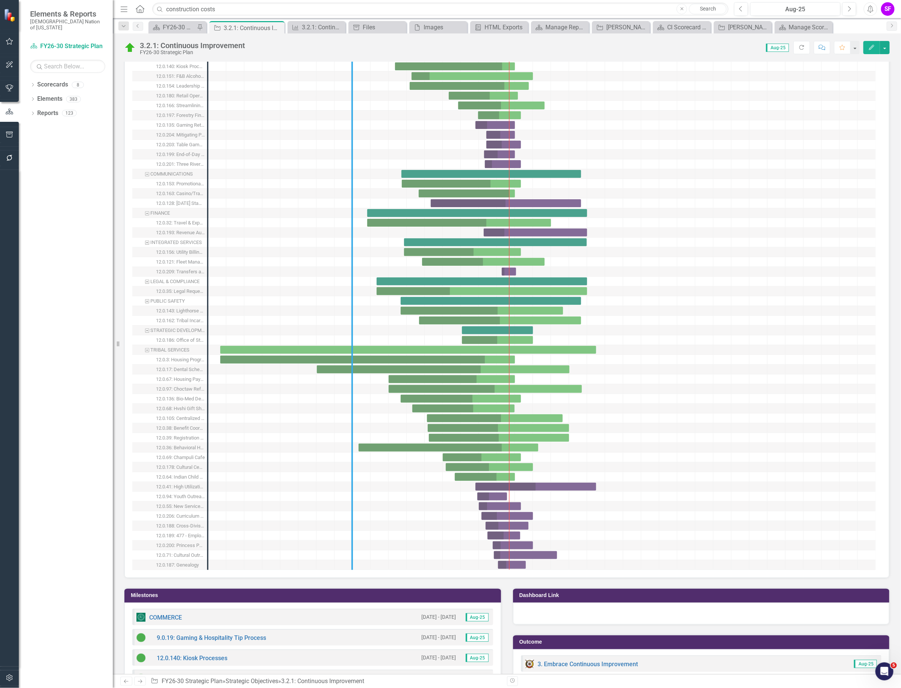
drag, startPoint x: 209, startPoint y: 245, endPoint x: 354, endPoint y: 245, distance: 144.6
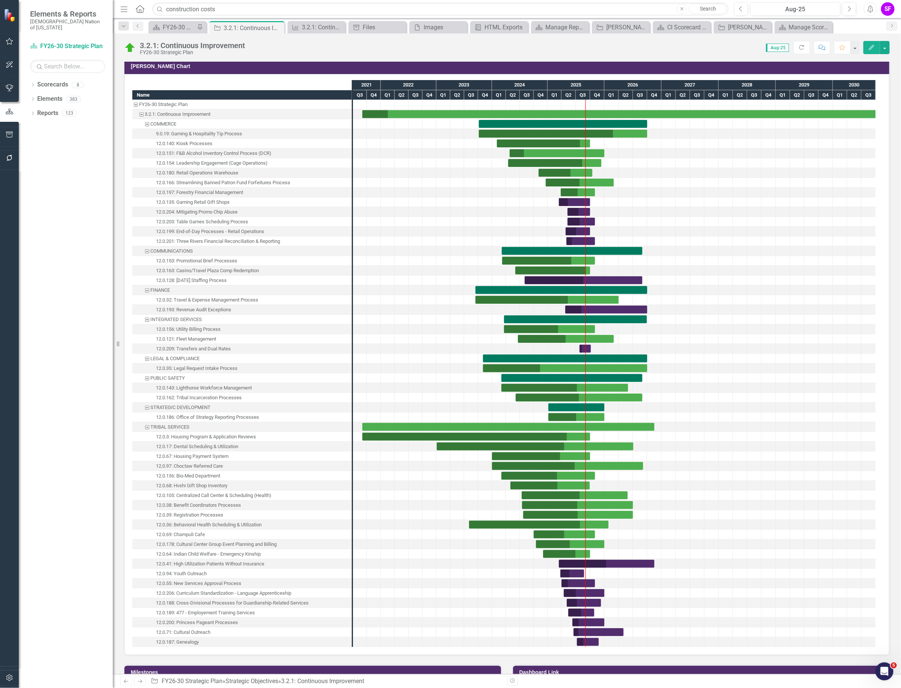
scroll to position [611, 0]
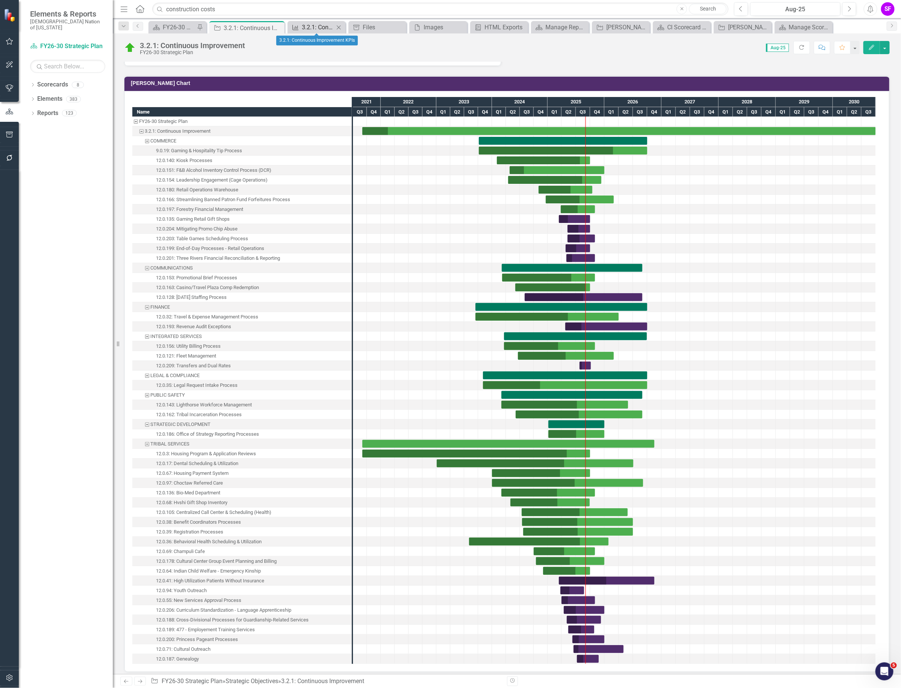
click at [319, 25] on div "3.2.1: Continuous Improvement KPIs" at bounding box center [318, 27] width 32 height 9
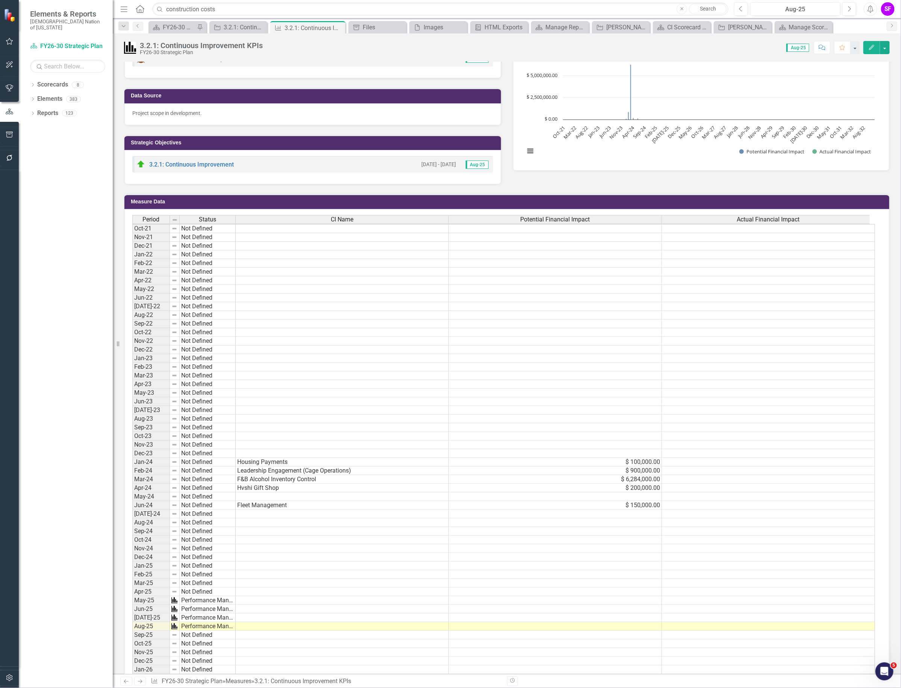
scroll to position [141, 0]
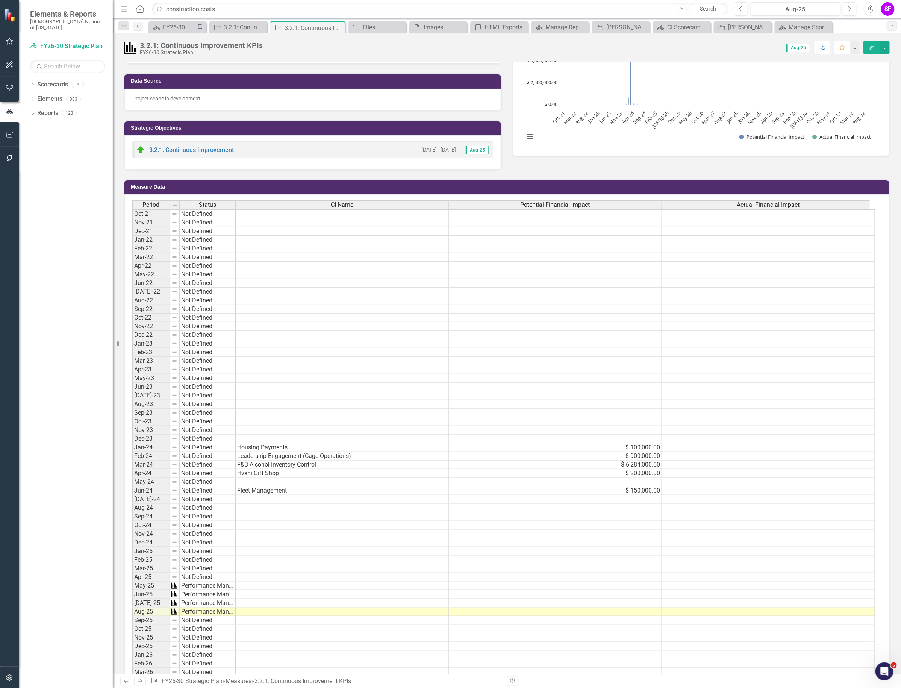
click at [254, 529] on td at bounding box center [342, 533] width 213 height 9
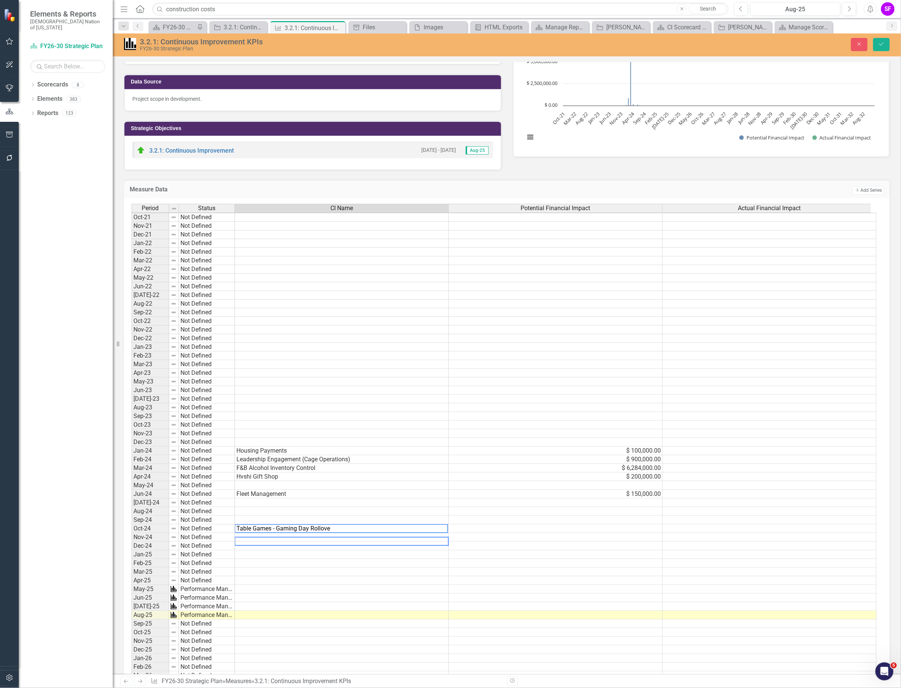
type textarea "Table Games - Gaming Day Rollover"
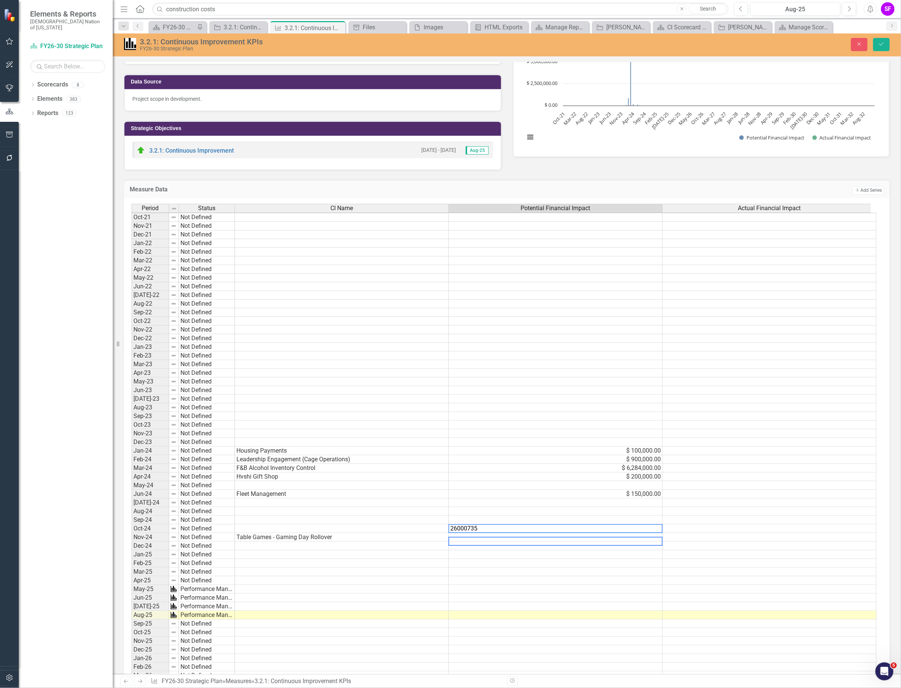
type textarea "26000735"
click at [629, 550] on td at bounding box center [556, 554] width 214 height 9
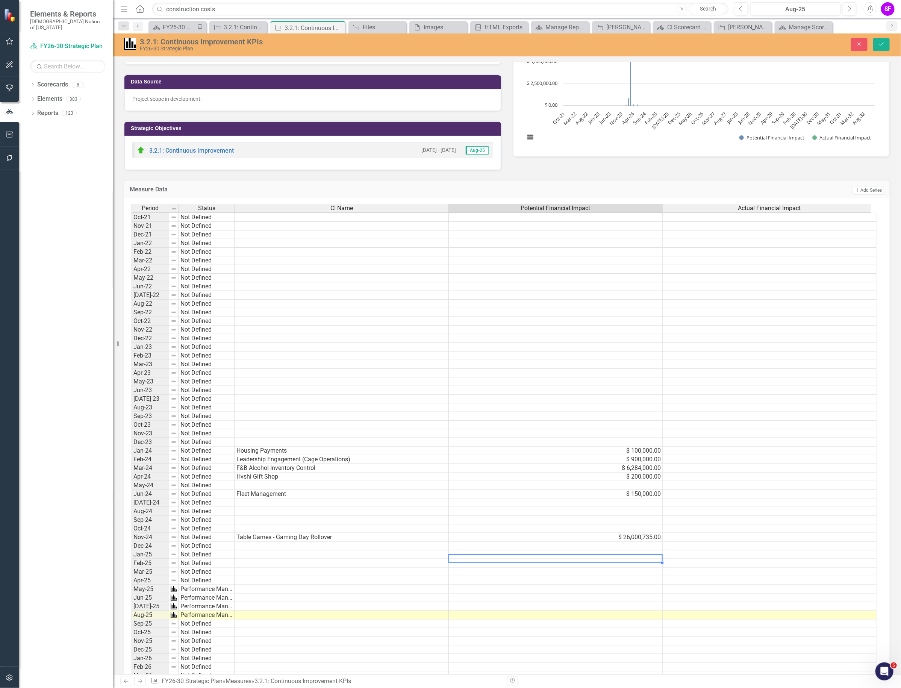
click at [635, 533] on td "$ 26,000,735.00" at bounding box center [556, 537] width 214 height 9
type textarea "26000735"
click at [635, 530] on textarea "26000735" at bounding box center [555, 528] width 214 height 9
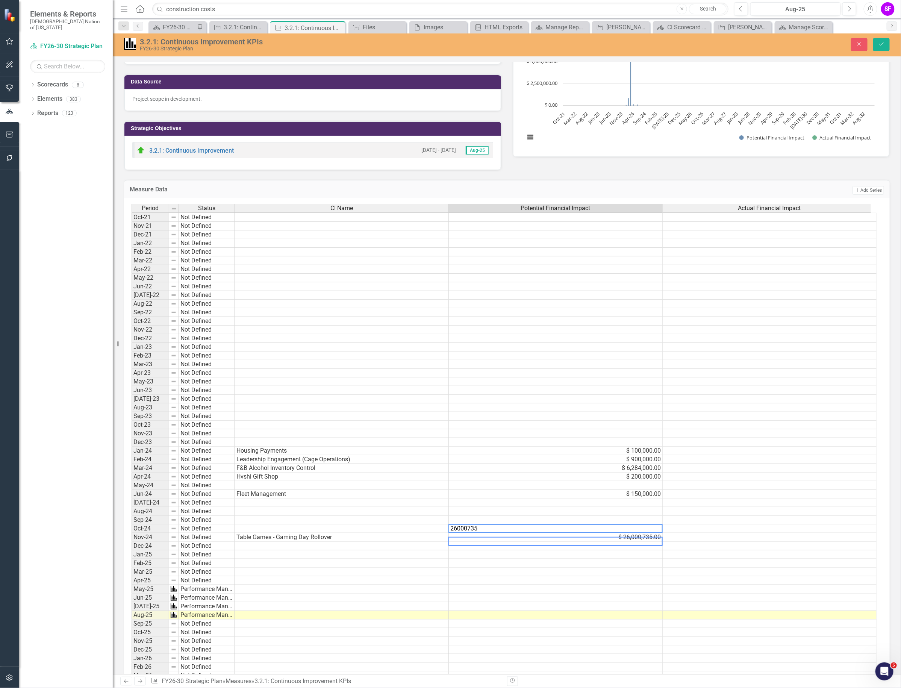
click at [466, 526] on textarea "26000735" at bounding box center [555, 528] width 214 height 9
type textarea "2600735"
click at [880, 44] on icon "Save" at bounding box center [881, 43] width 7 height 5
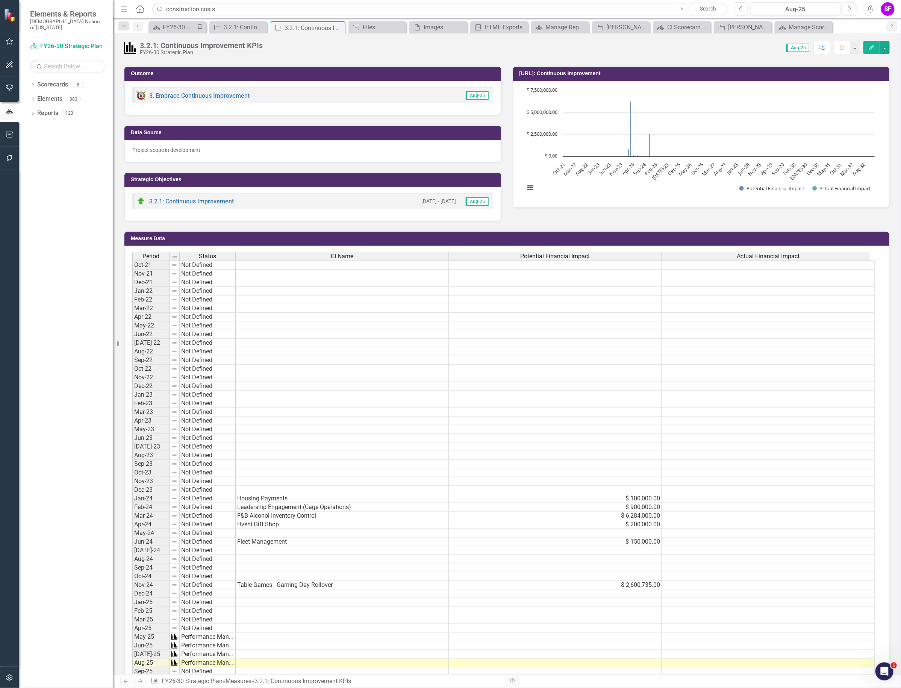
scroll to position [94, 0]
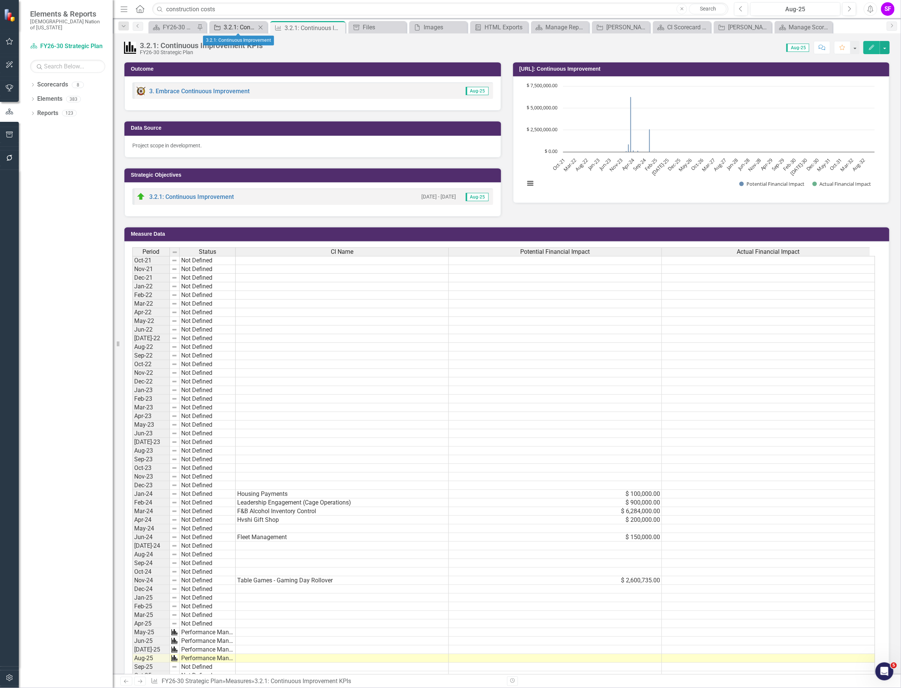
click at [243, 29] on div "3.2.1: Continuous Improvement" at bounding box center [240, 27] width 32 height 9
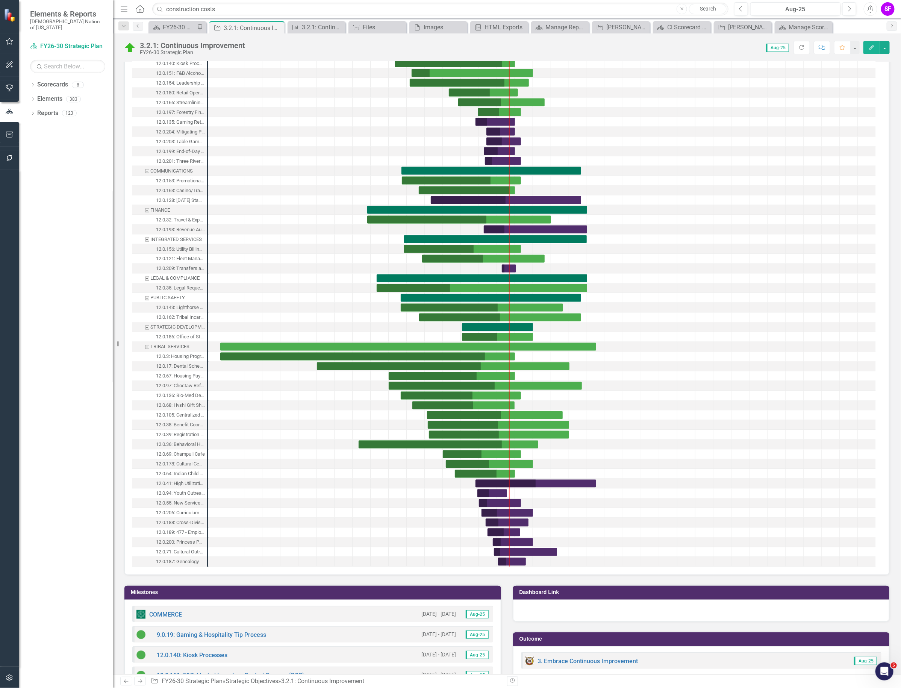
scroll to position [704, 0]
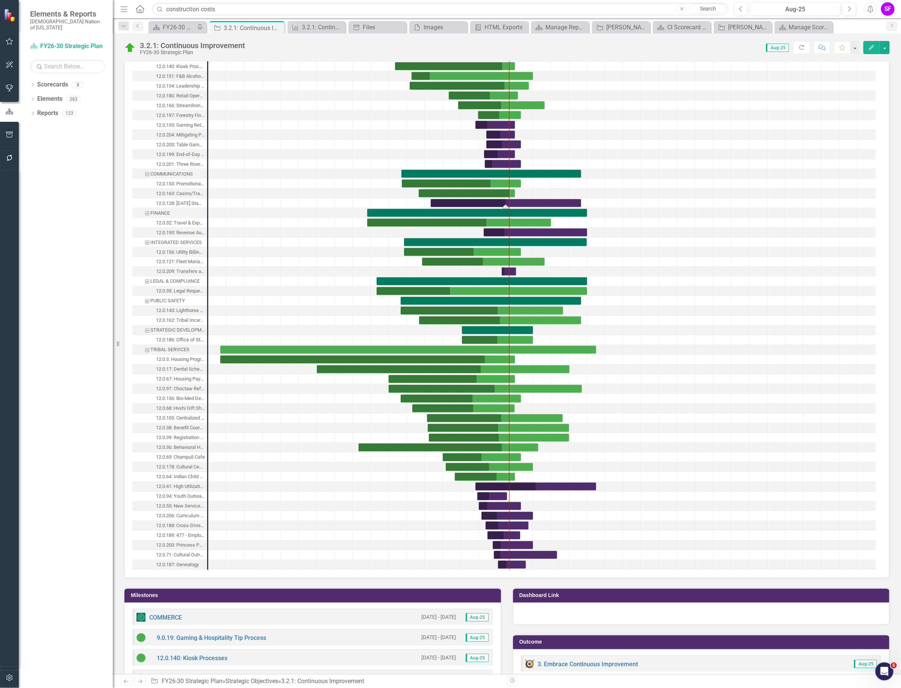
click at [452, 205] on div "Task: Start date: 2024-08-01 End date: 2026-08-31" at bounding box center [506, 203] width 150 height 8
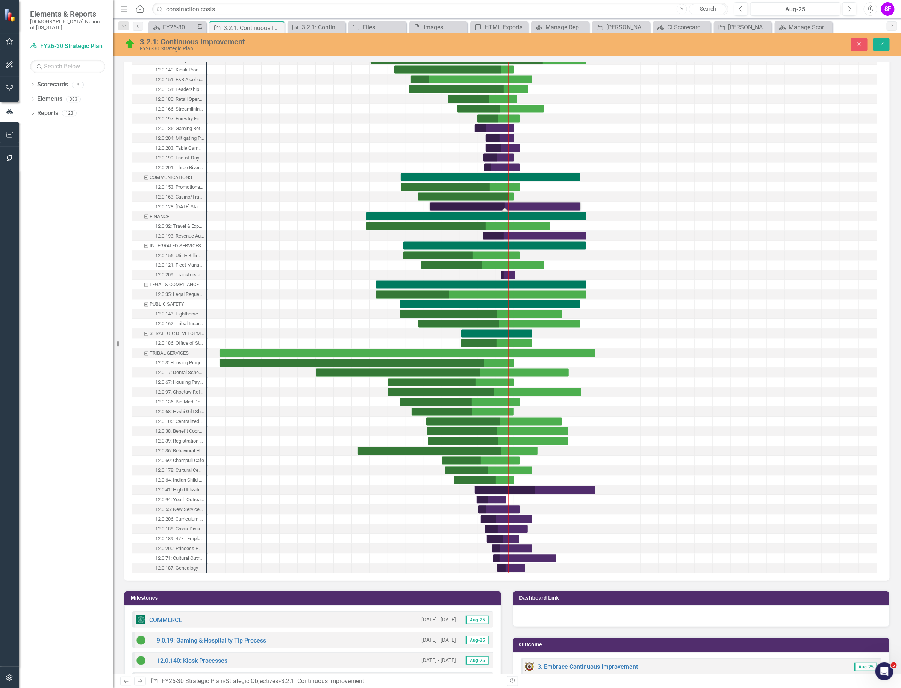
scroll to position [707, 0]
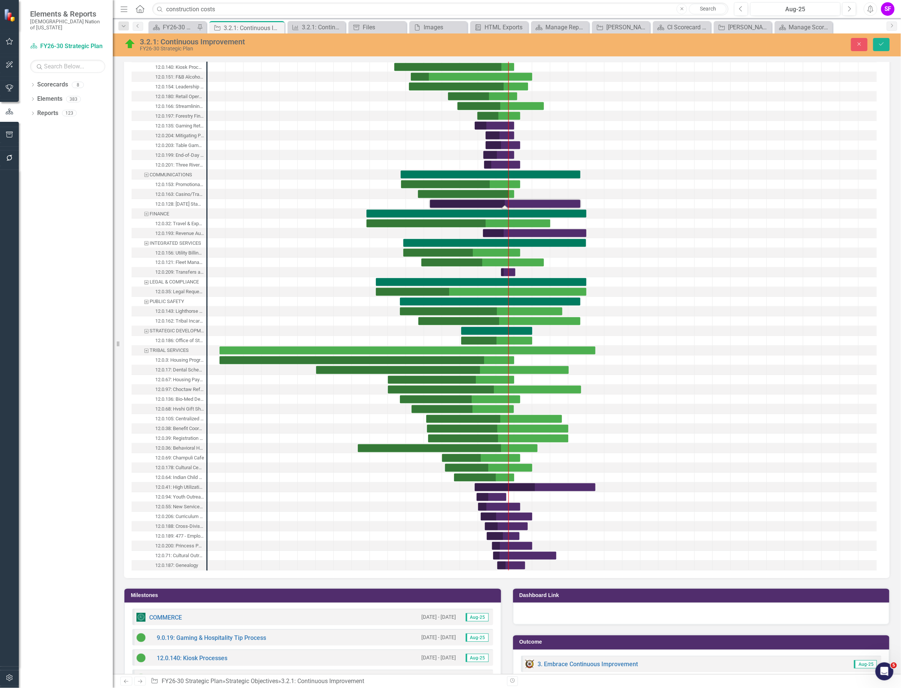
click at [437, 202] on div "Task: Start date: 2024-07-31 End date: 2026-08-31" at bounding box center [505, 204] width 150 height 8
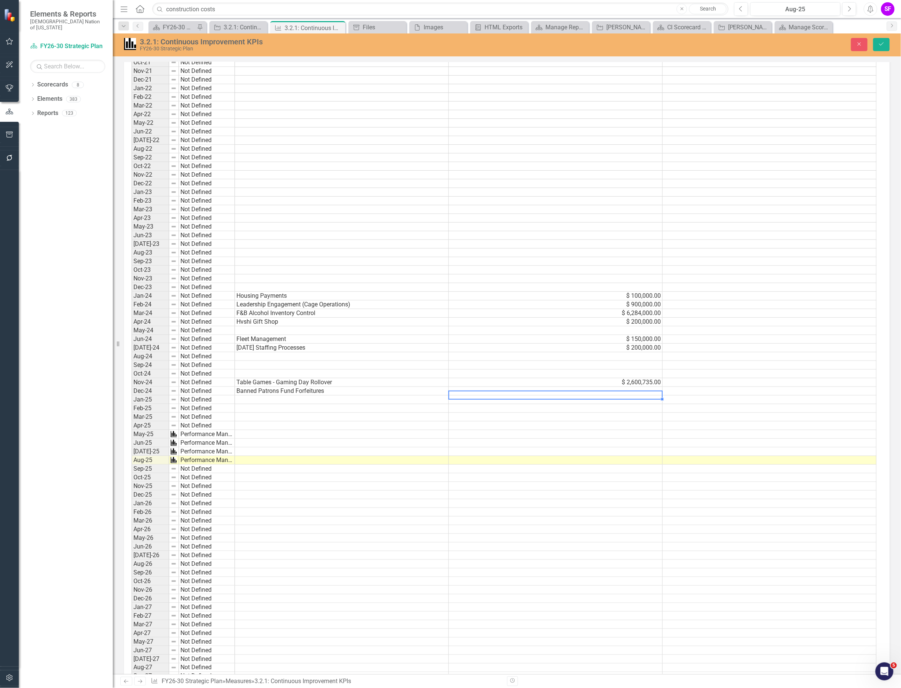
scroll to position [12, 0]
click at [604, 381] on textarea at bounding box center [555, 382] width 214 height 9
type textarea "1200000"
click at [881, 50] on div "3.2.1: Continuous Improvement KPIs FY26-30 Strategic Plan Close Save" at bounding box center [507, 44] width 788 height 14
click at [882, 44] on icon "Save" at bounding box center [881, 43] width 7 height 5
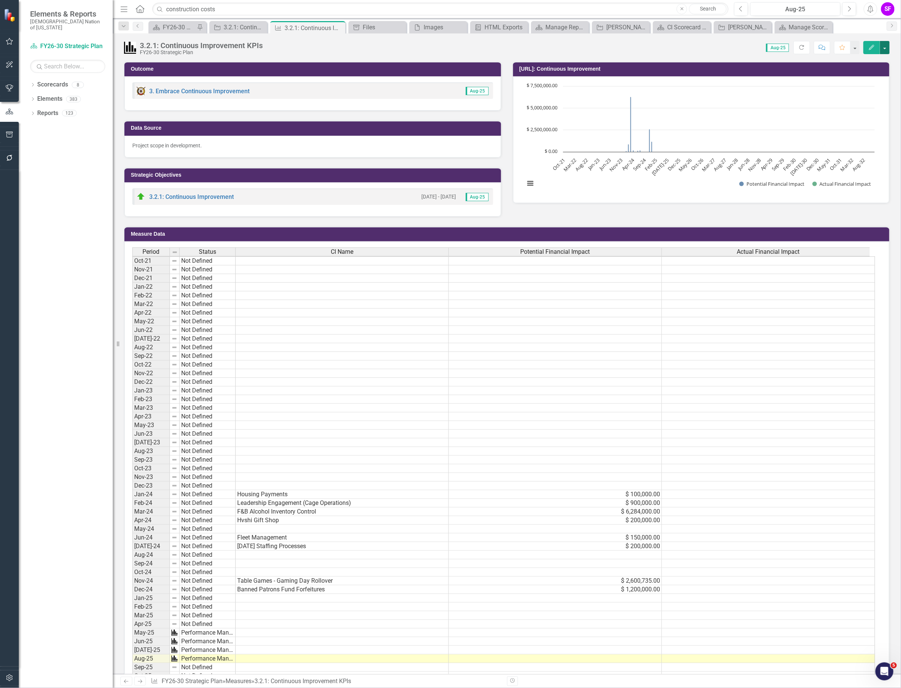
click at [885, 50] on button "button" at bounding box center [885, 47] width 10 height 13
click at [861, 64] on link "Edit Edit Measure" at bounding box center [852, 62] width 73 height 14
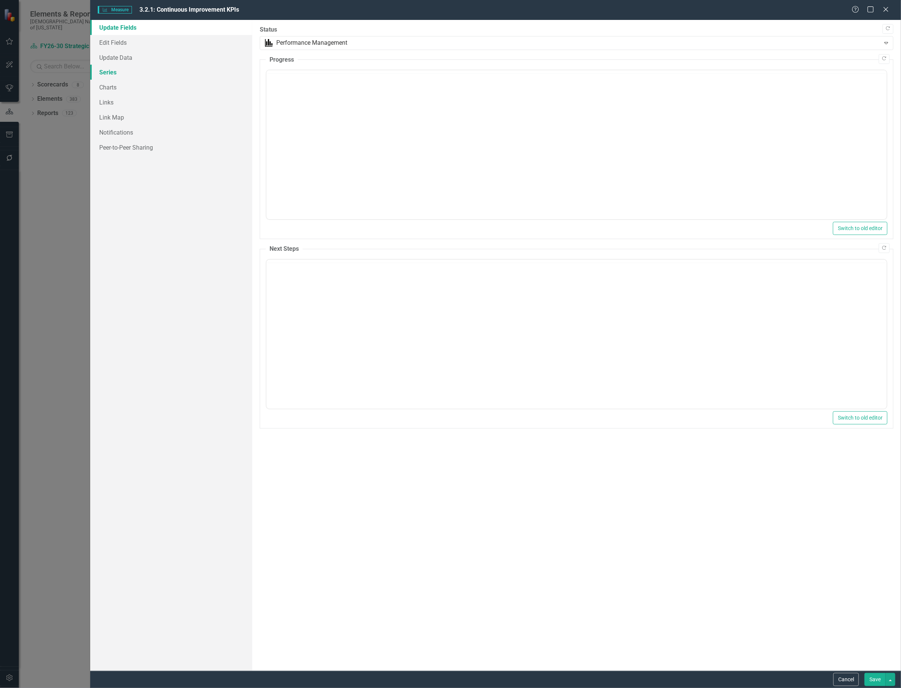
click at [108, 72] on link "Series" at bounding box center [171, 72] width 162 height 15
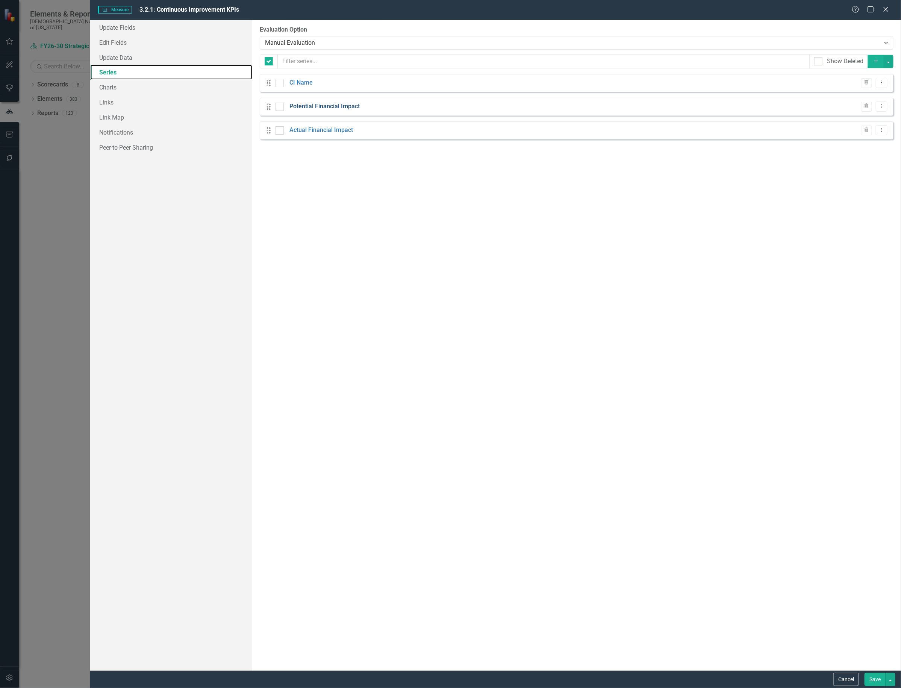
click at [109, 70] on link "Series" at bounding box center [171, 72] width 162 height 15
checkbox input "false"
click at [880, 83] on icon "Dropdown Menu" at bounding box center [881, 82] width 6 height 5
click at [875, 109] on link "Copy Duplicate Measure Series" at bounding box center [843, 110] width 85 height 14
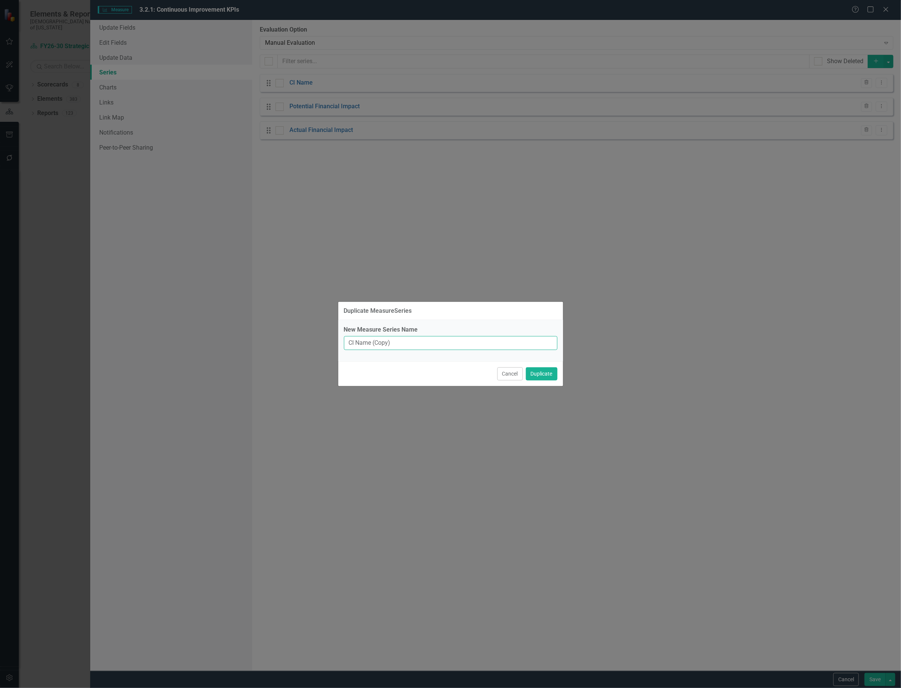
drag, startPoint x: 418, startPoint y: 347, endPoint x: 373, endPoint y: 346, distance: 45.1
click at [373, 346] on input "CI Name (Copy)" at bounding box center [450, 343] width 213 height 14
type input "CI Name - Commerce"
click at [546, 371] on button "Duplicate" at bounding box center [542, 373] width 32 height 13
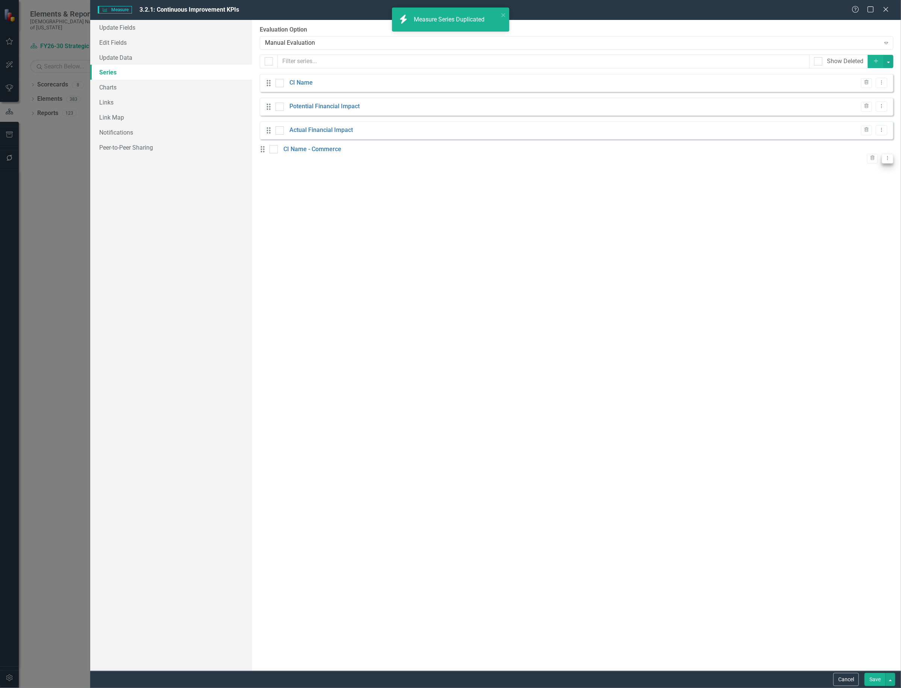
click at [884, 156] on icon "Dropdown Menu" at bounding box center [887, 158] width 6 height 5
click at [870, 180] on link "Copy Duplicate Measure Series" at bounding box center [843, 181] width 85 height 14
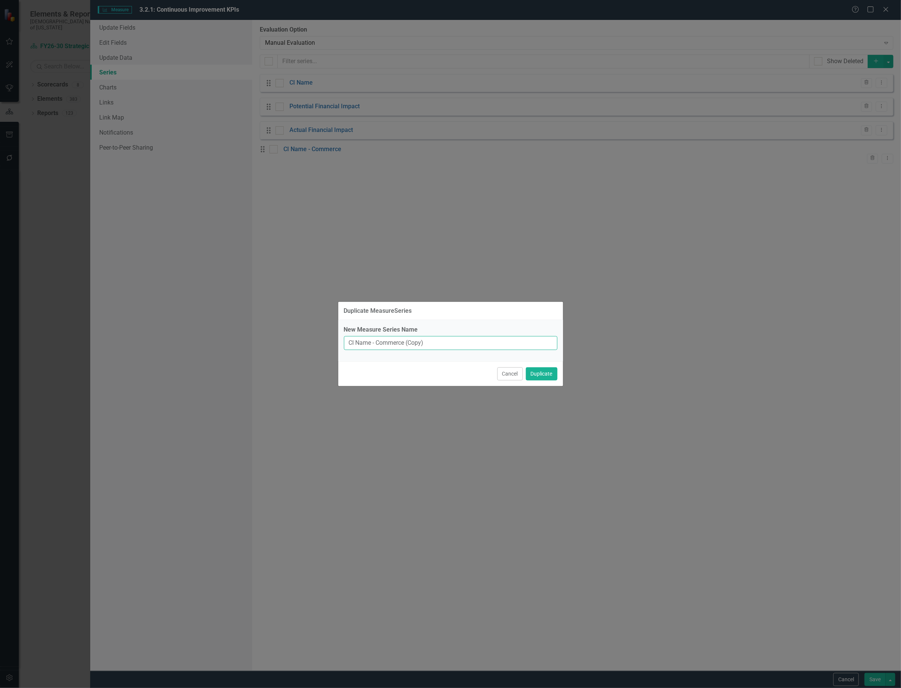
click at [378, 344] on input "CI Name - Commerce (Copy)" at bounding box center [450, 343] width 213 height 14
type input "CI Name - Tribal Services"
click at [538, 372] on button "Duplicate" at bounding box center [542, 373] width 32 height 13
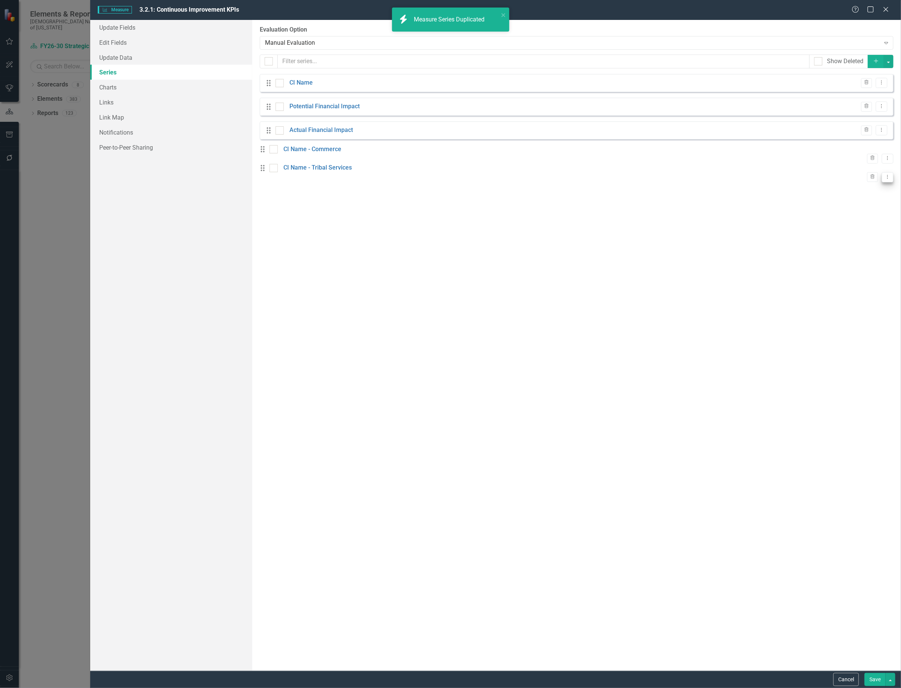
click at [884, 179] on icon "Dropdown Menu" at bounding box center [887, 176] width 6 height 5
drag, startPoint x: 878, startPoint y: 178, endPoint x: 873, endPoint y: 203, distance: 25.1
click at [873, 203] on link "Copy Duplicate Measure Series" at bounding box center [843, 205] width 85 height 14
